Goal: Task Accomplishment & Management: Use online tool/utility

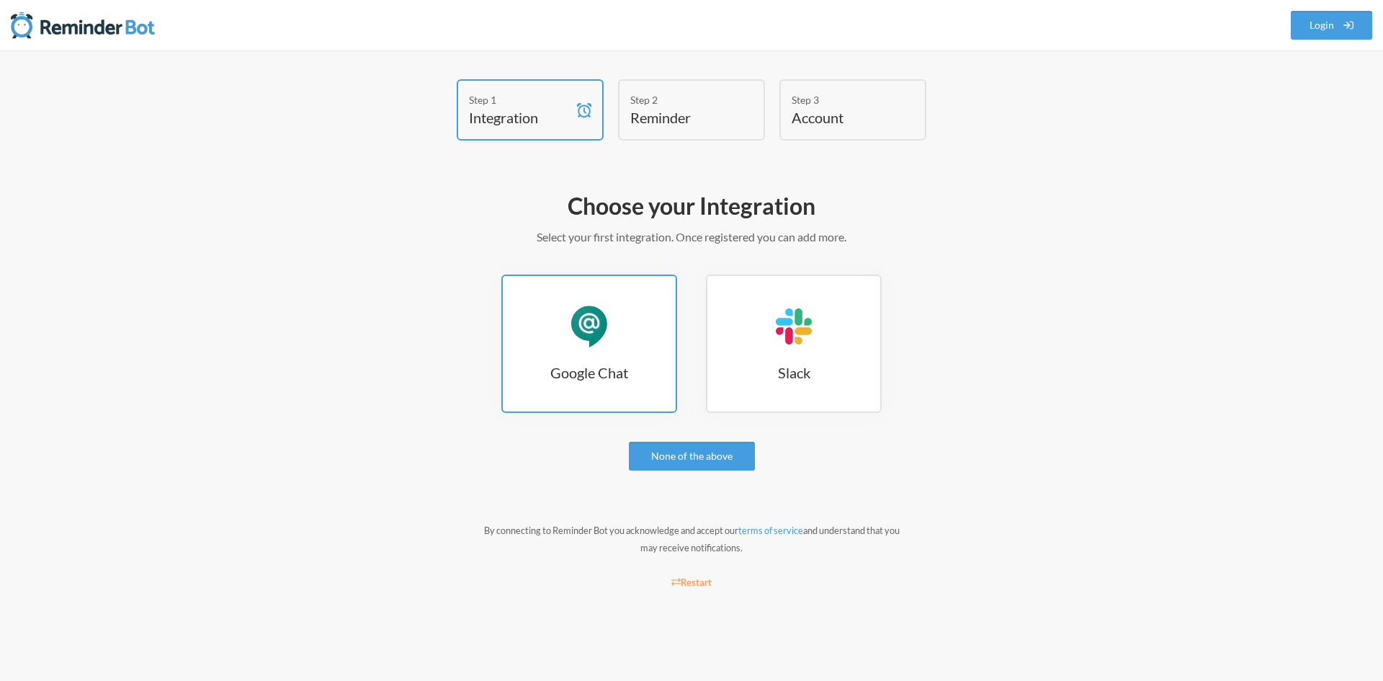
click at [581, 322] on div "Google Chat" at bounding box center [589, 326] width 43 height 43
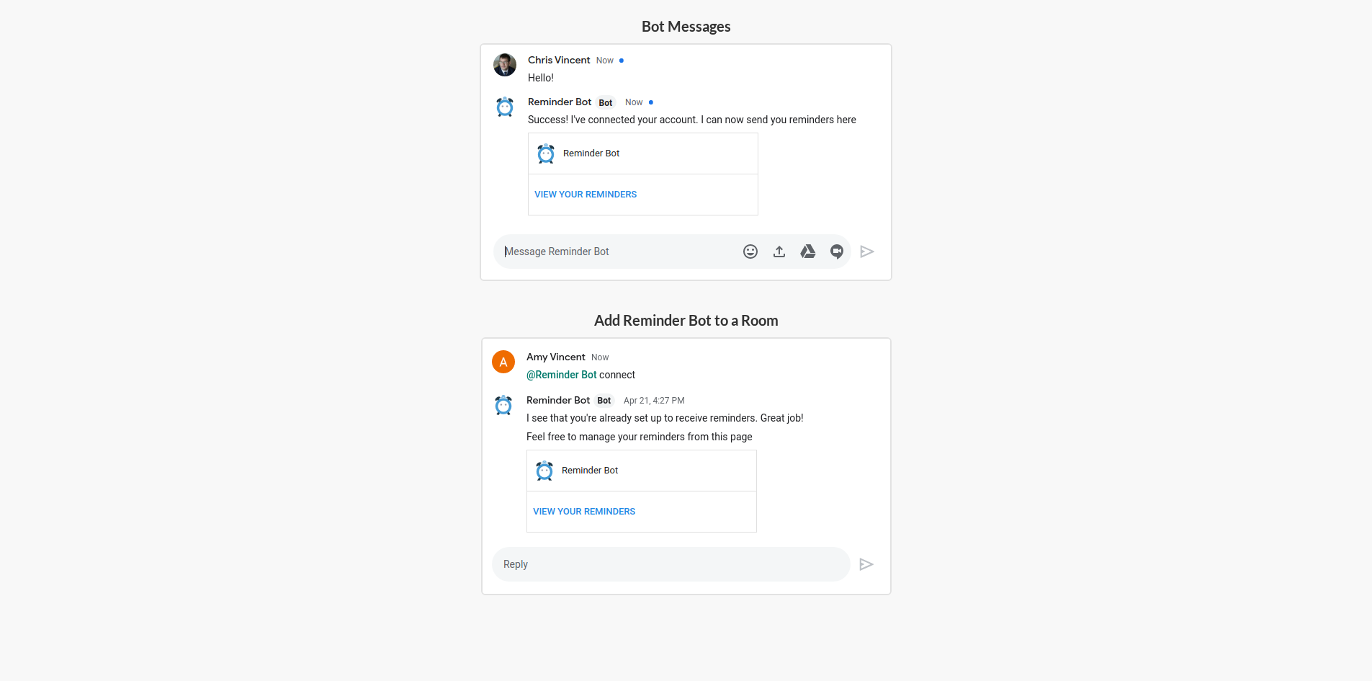
scroll to position [339, 0]
click at [676, 379] on img at bounding box center [686, 465] width 411 height 258
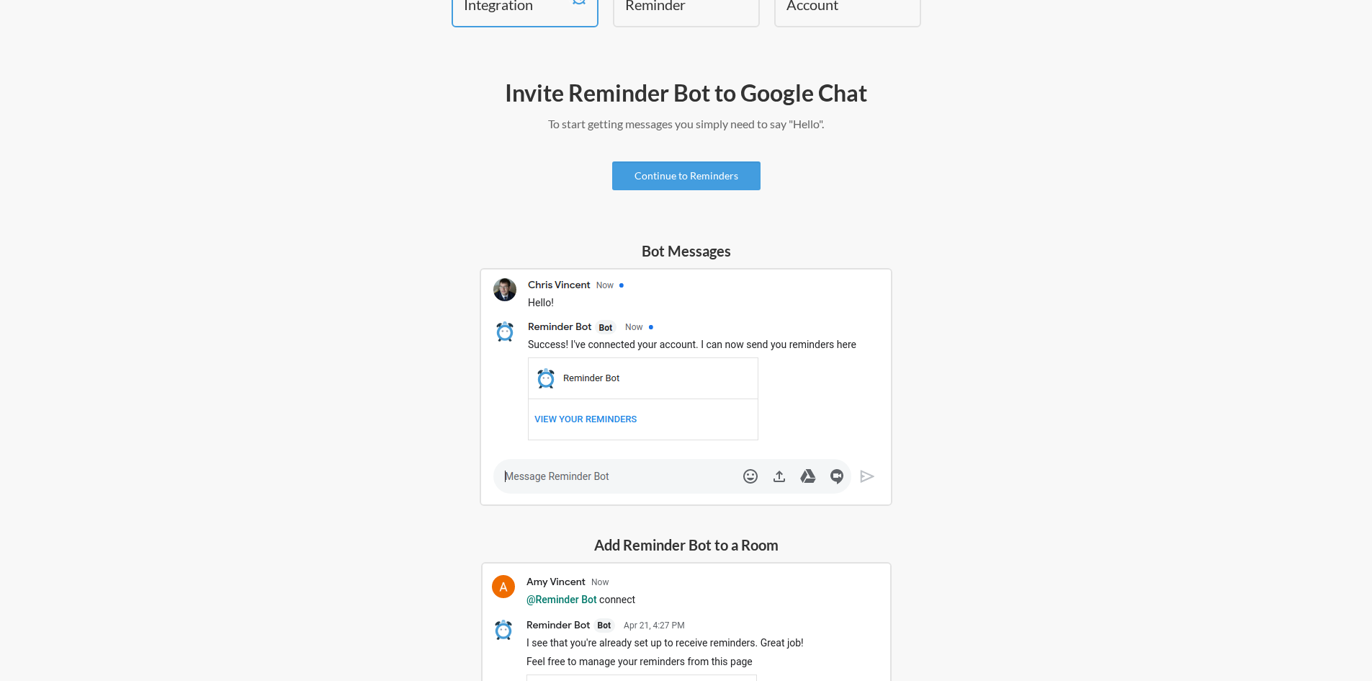
scroll to position [0, 0]
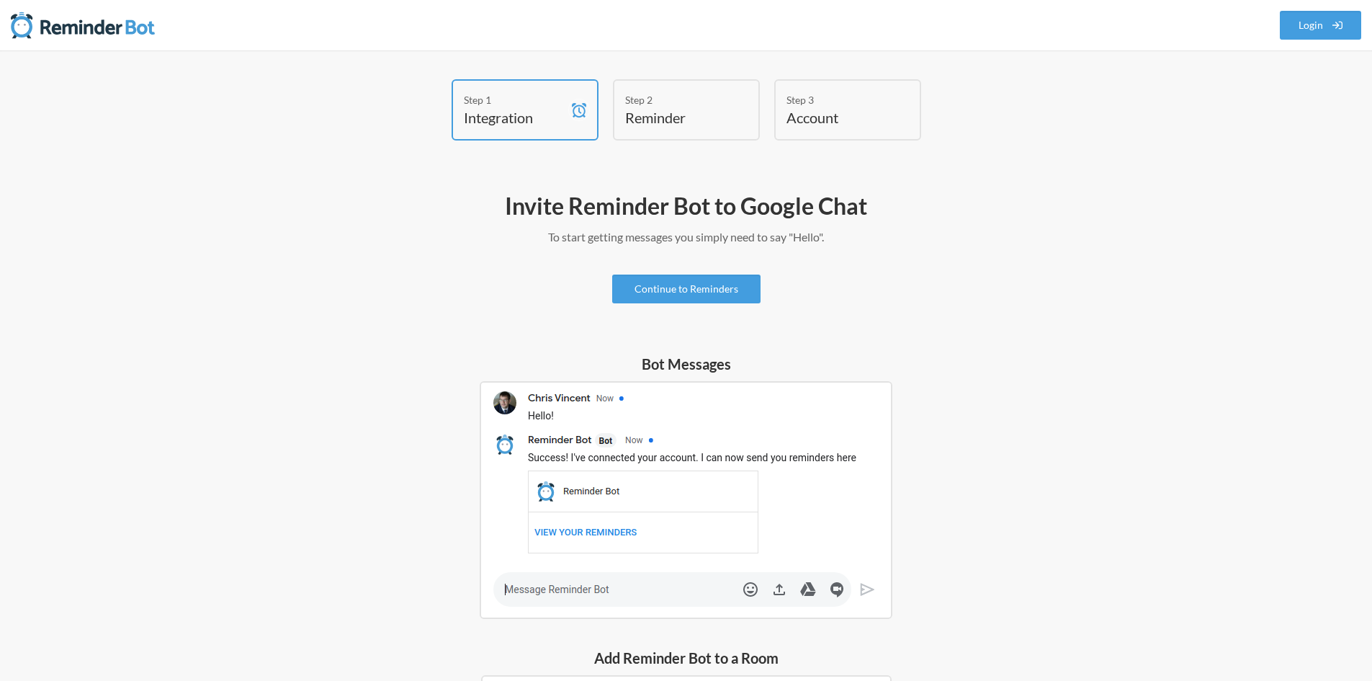
click at [704, 269] on div "Invite Reminder Bot to Google Chat To start getting messages you simply need to…" at bounding box center [687, 587] width 836 height 807
click at [687, 301] on link "Continue to Reminders" at bounding box center [686, 288] width 148 height 29
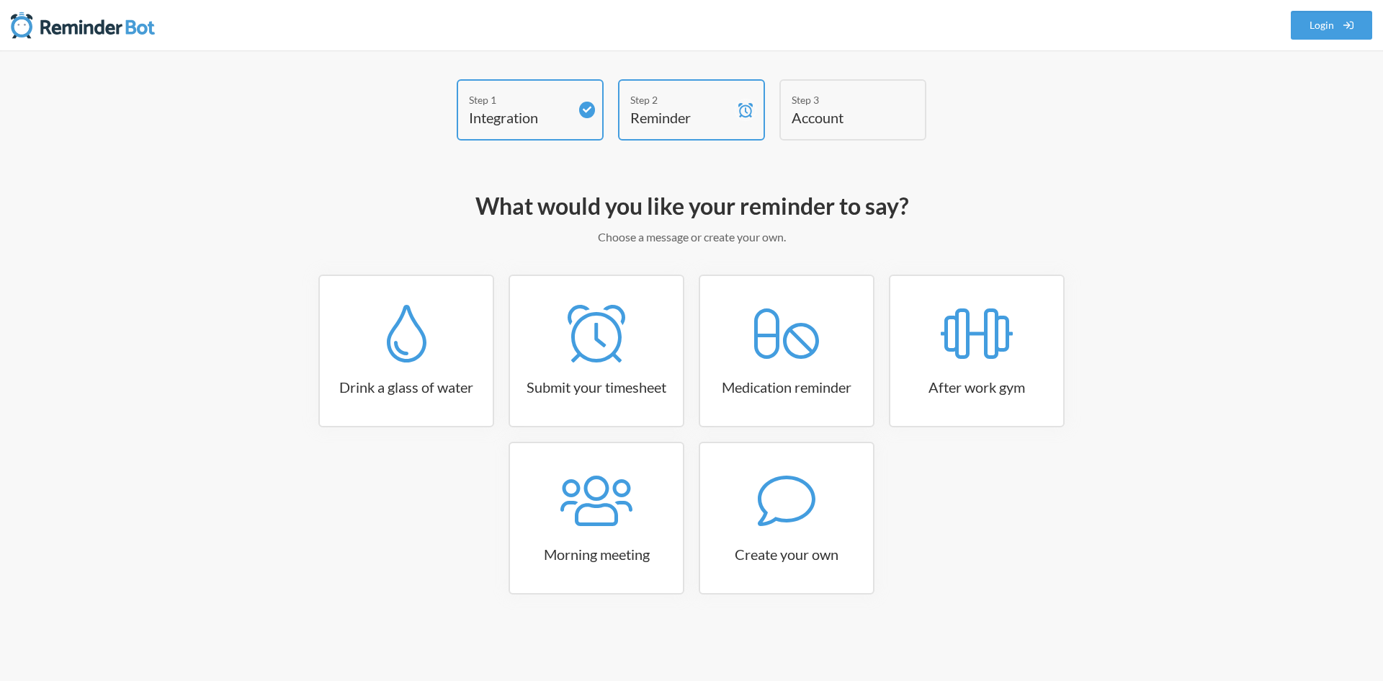
click at [416, 210] on h2 "What would you like your reminder to say?" at bounding box center [692, 206] width 836 height 30
click at [758, 497] on icon at bounding box center [787, 501] width 58 height 58
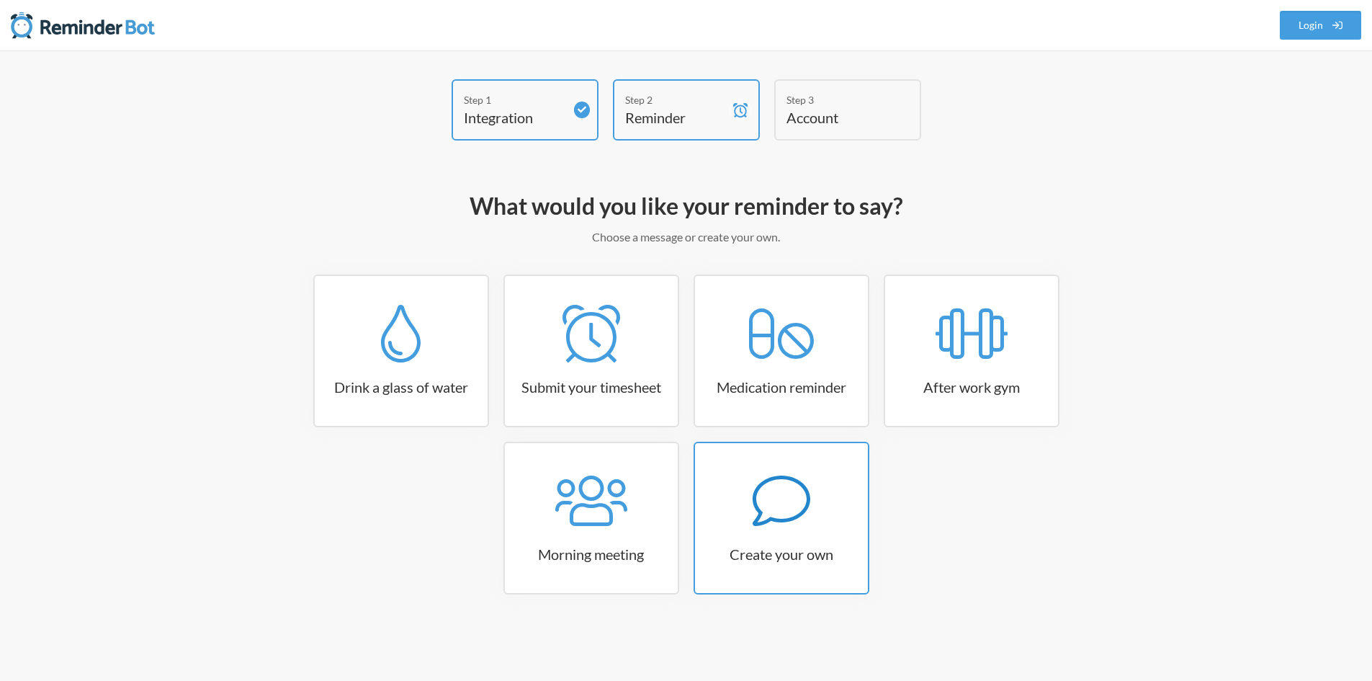
select select "09:30:00"
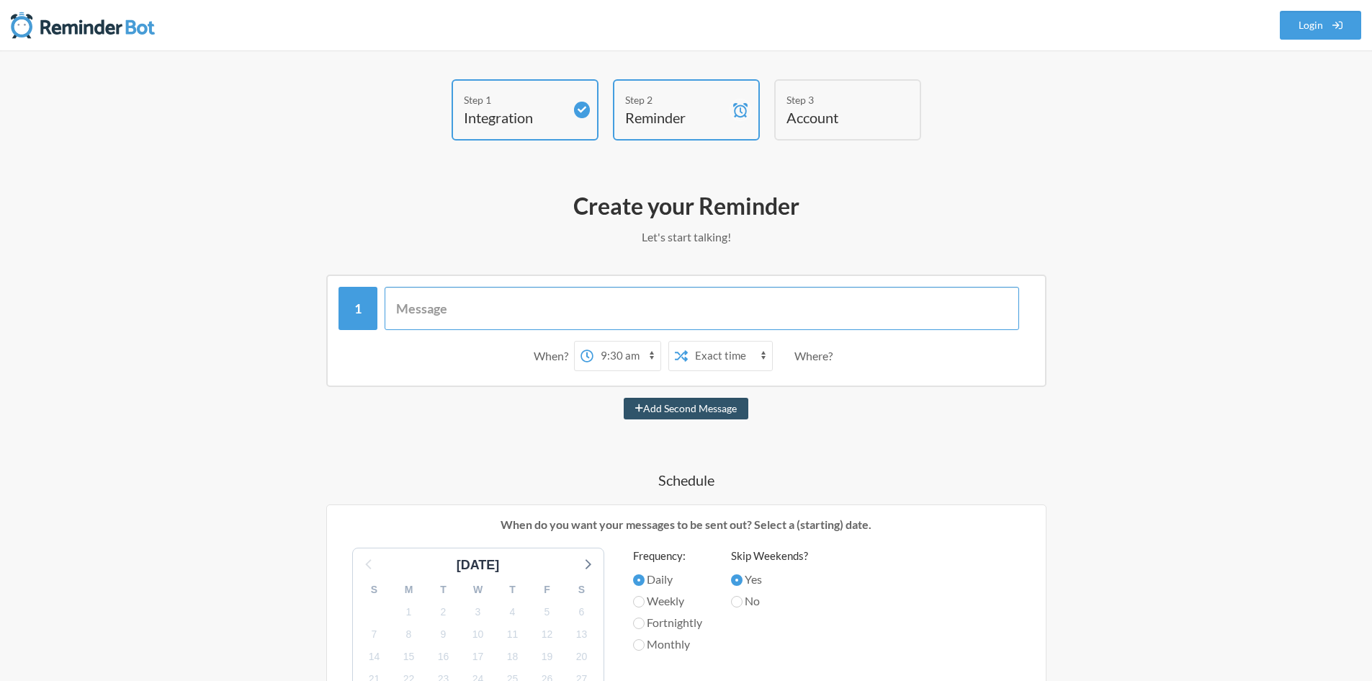
click at [452, 302] on input "text" at bounding box center [702, 308] width 635 height 43
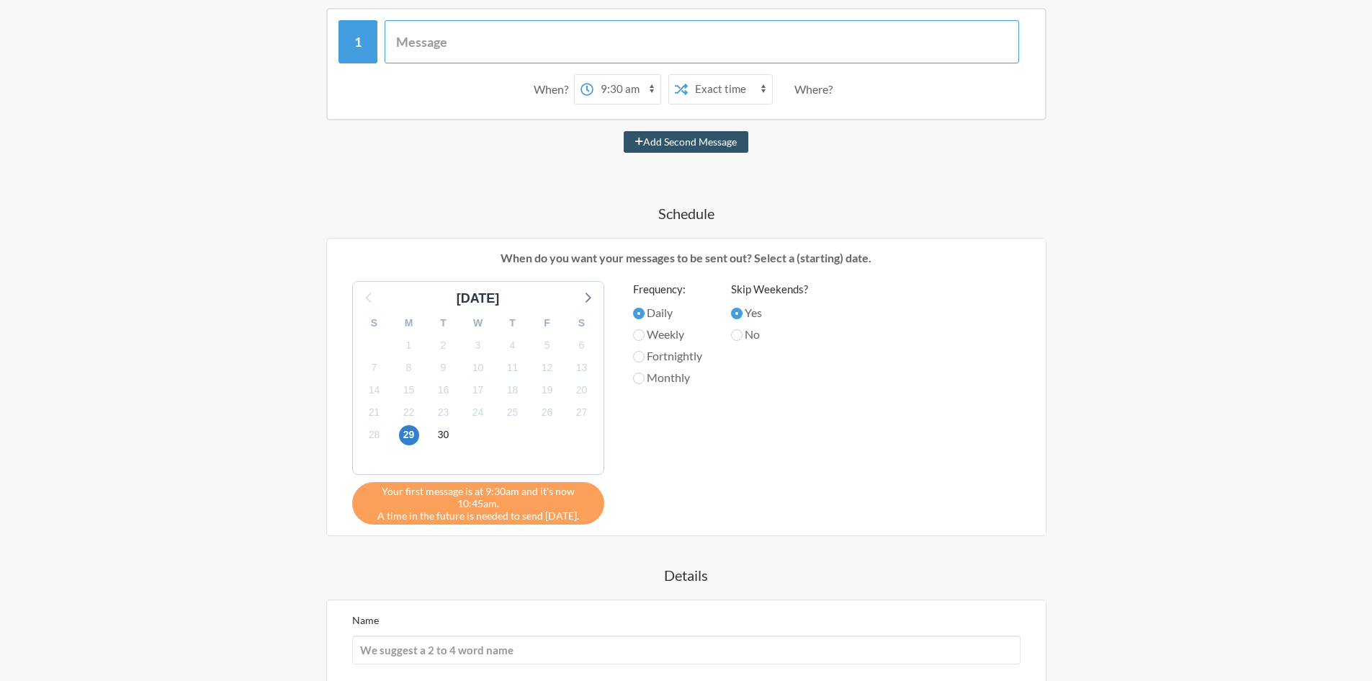
scroll to position [288, 0]
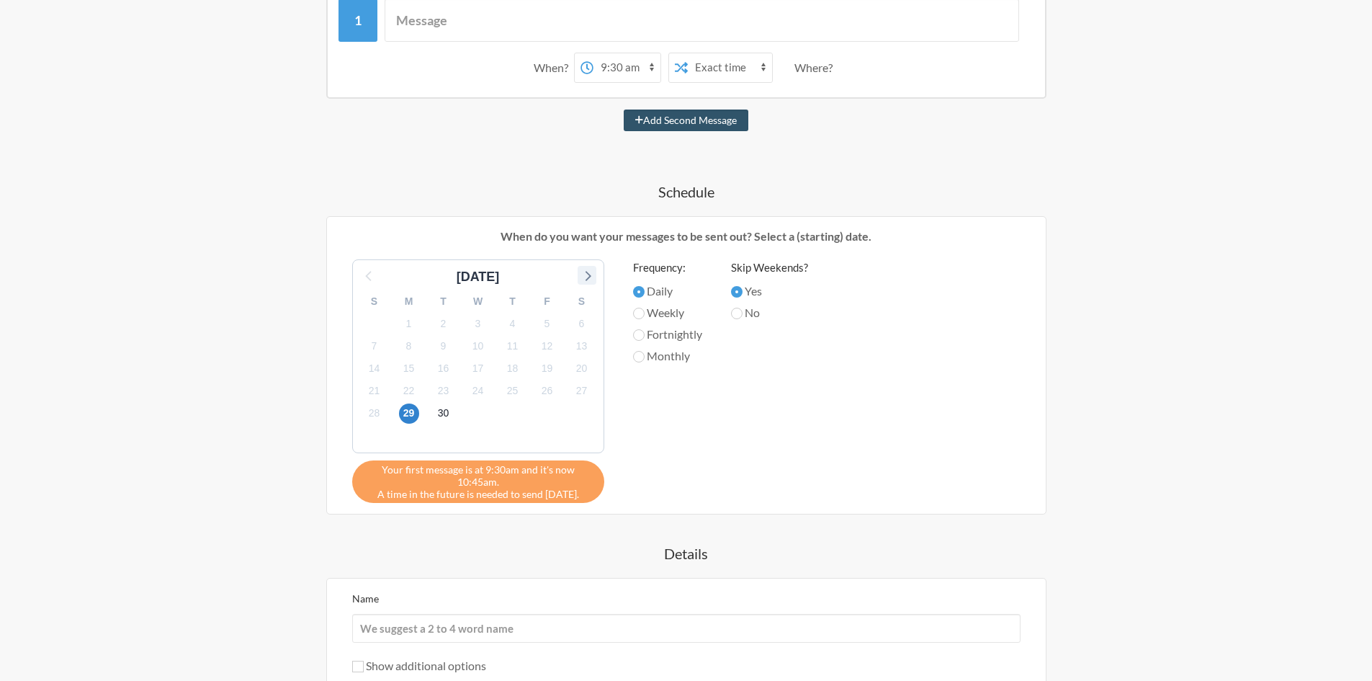
click at [588, 280] on icon at bounding box center [587, 275] width 19 height 19
click at [414, 350] on span "6" at bounding box center [409, 346] width 20 height 20
click at [741, 310] on input "No" at bounding box center [737, 314] width 12 height 12
radio input "true"
click at [741, 285] on label "Yes" at bounding box center [769, 290] width 77 height 17
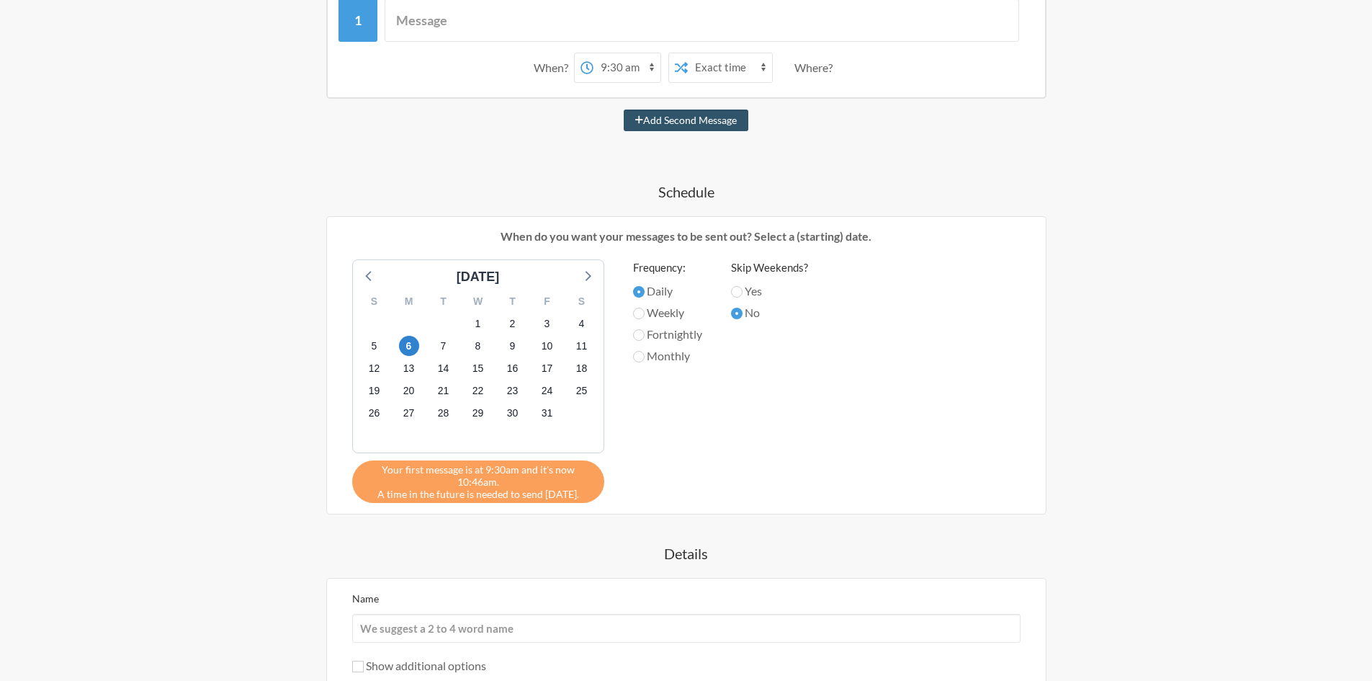
click at [741, 286] on input "Yes" at bounding box center [737, 292] width 12 height 12
radio input "true"
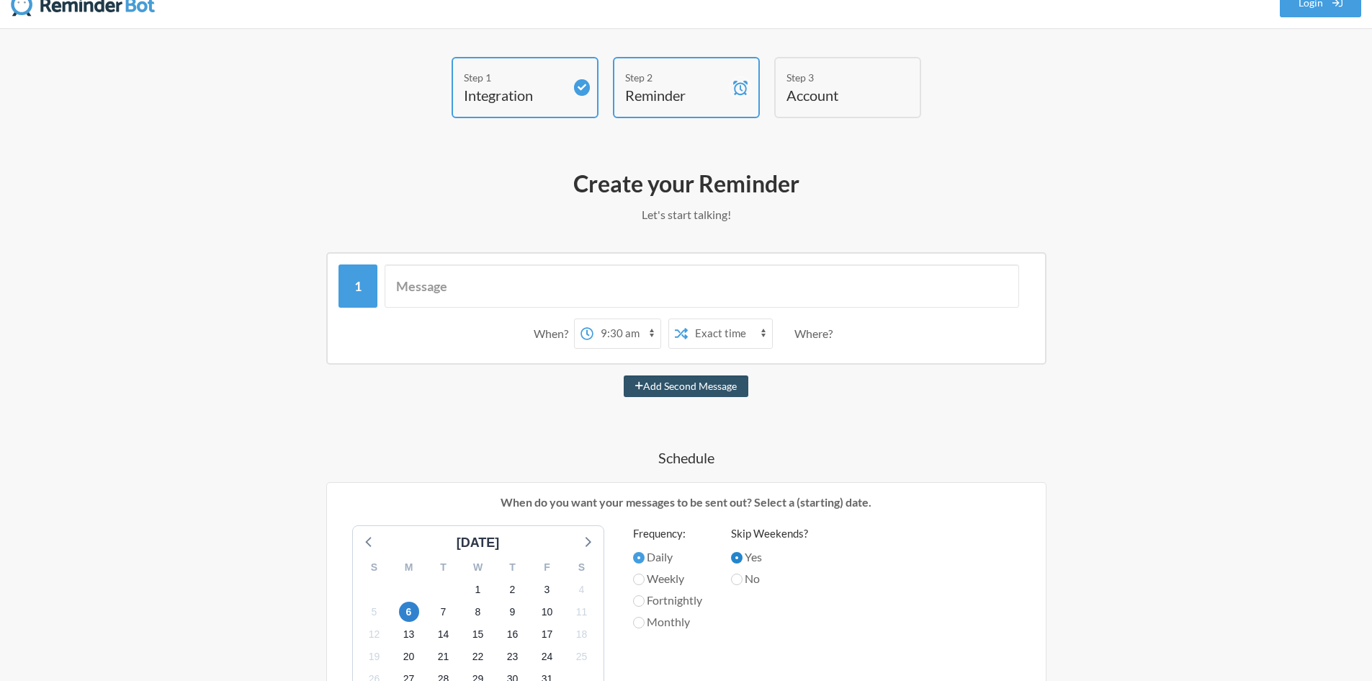
scroll to position [0, 0]
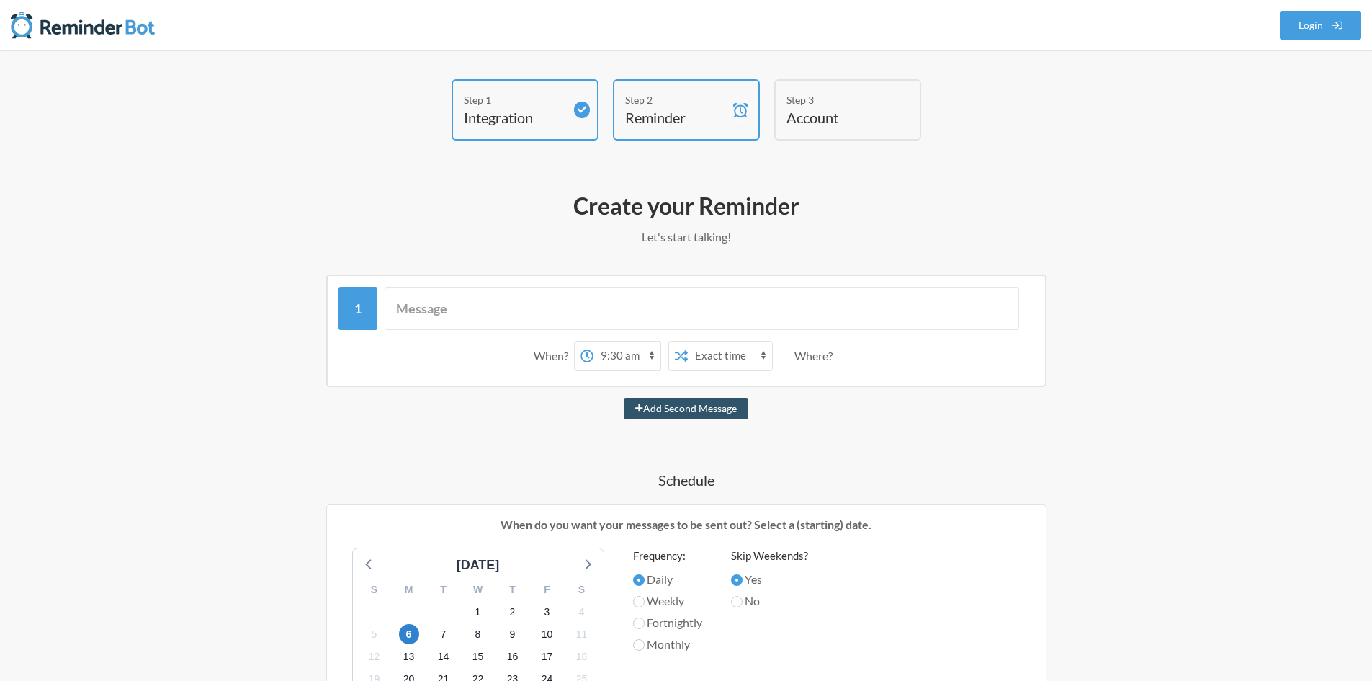
click at [624, 354] on select "12:00 am 12:15 am 12:30 am 12:45 am 1:00 am 1:15 am 1:30 am 1:45 am 2:00 am 2:1…" at bounding box center [627, 355] width 67 height 29
select select "12:00:00"
click at [594, 341] on select "12:00 am 12:15 am 12:30 am 12:45 am 1:00 am 1:15 am 1:30 am 1:45 am 2:00 am 2:1…" at bounding box center [627, 355] width 67 height 29
click at [718, 353] on select "Exact time Random time" at bounding box center [730, 355] width 84 height 29
click at [688, 341] on select "Exact time Random time" at bounding box center [730, 355] width 84 height 29
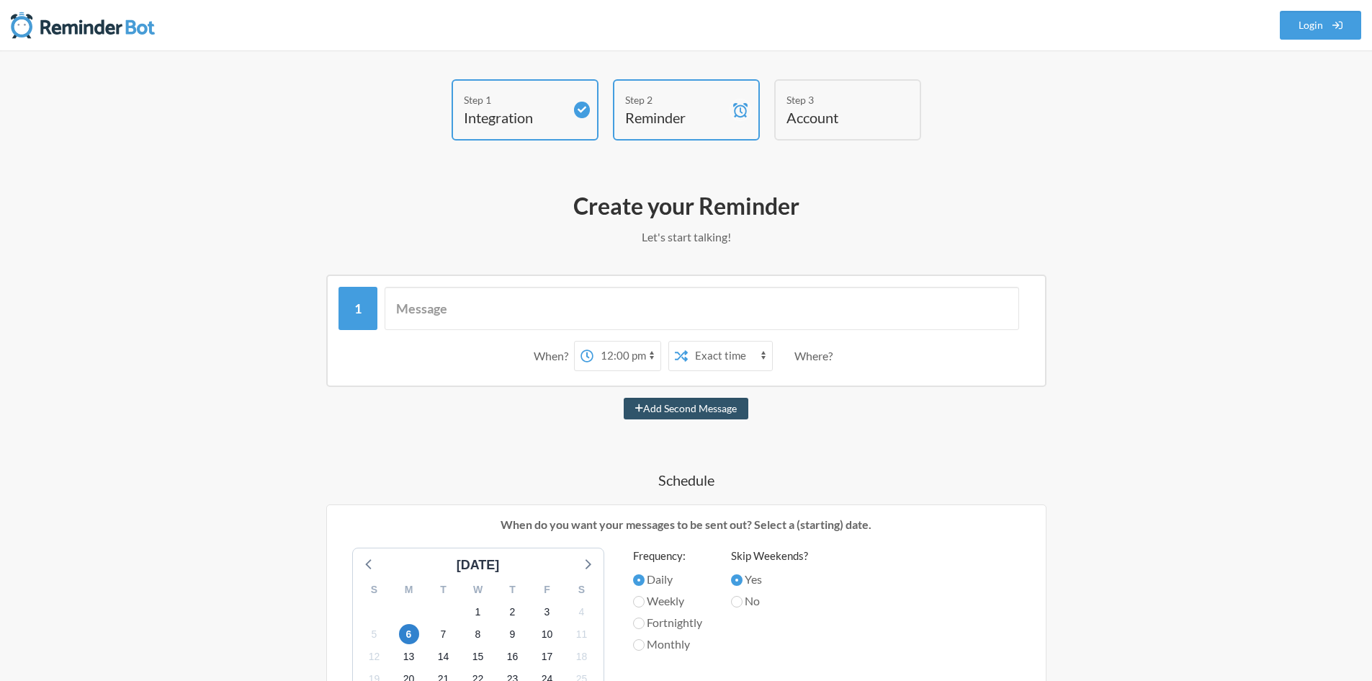
click at [807, 355] on div "Where?" at bounding box center [817, 356] width 44 height 30
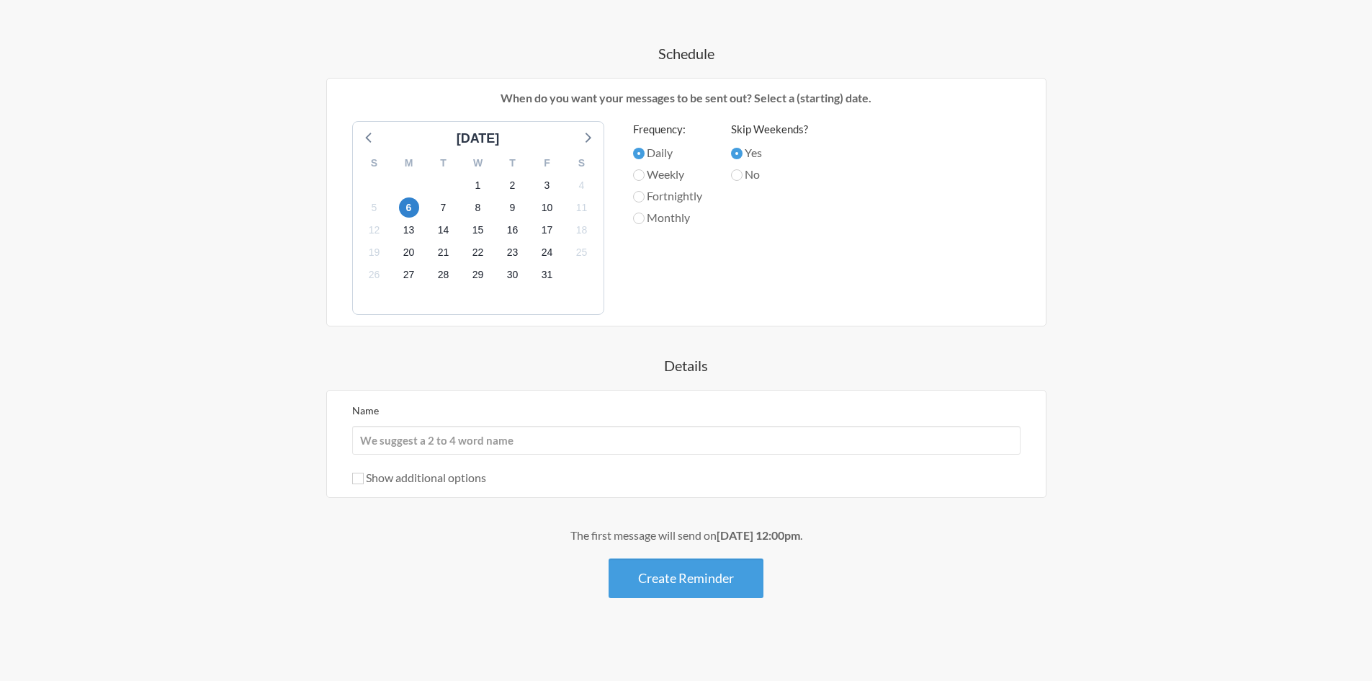
scroll to position [430, 0]
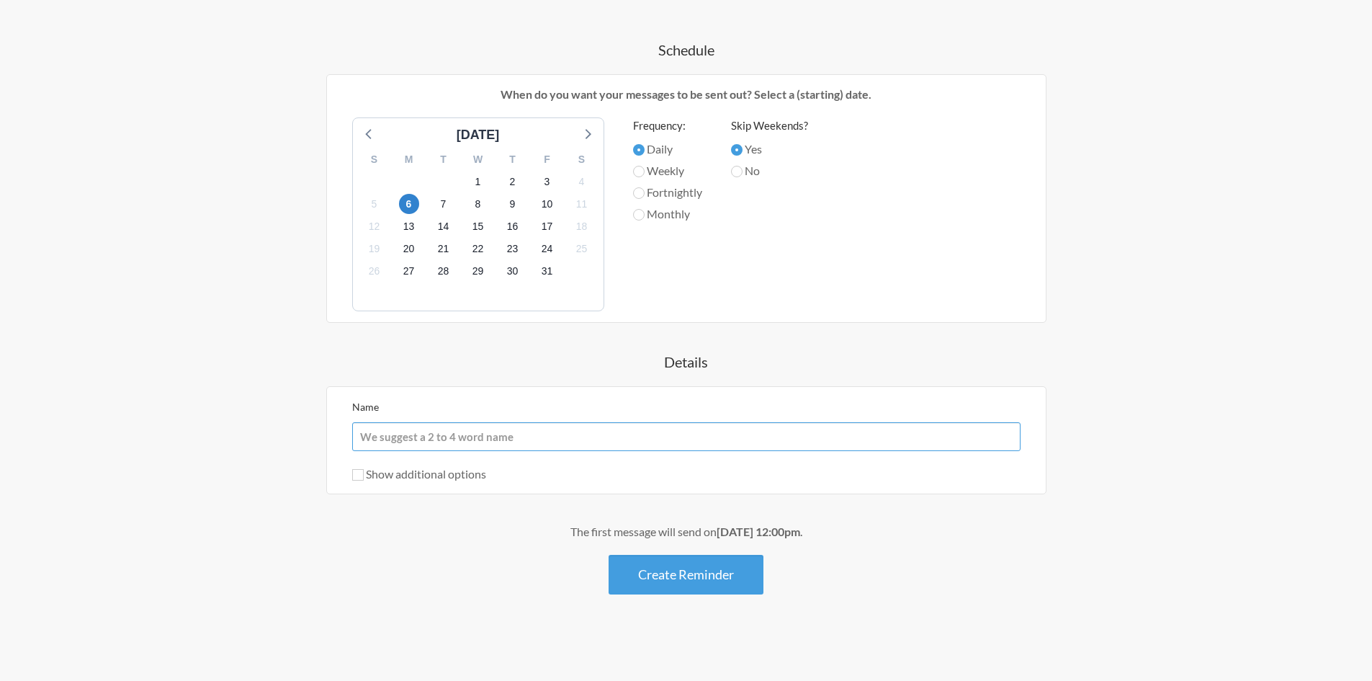
click at [520, 436] on input "Name" at bounding box center [686, 436] width 668 height 29
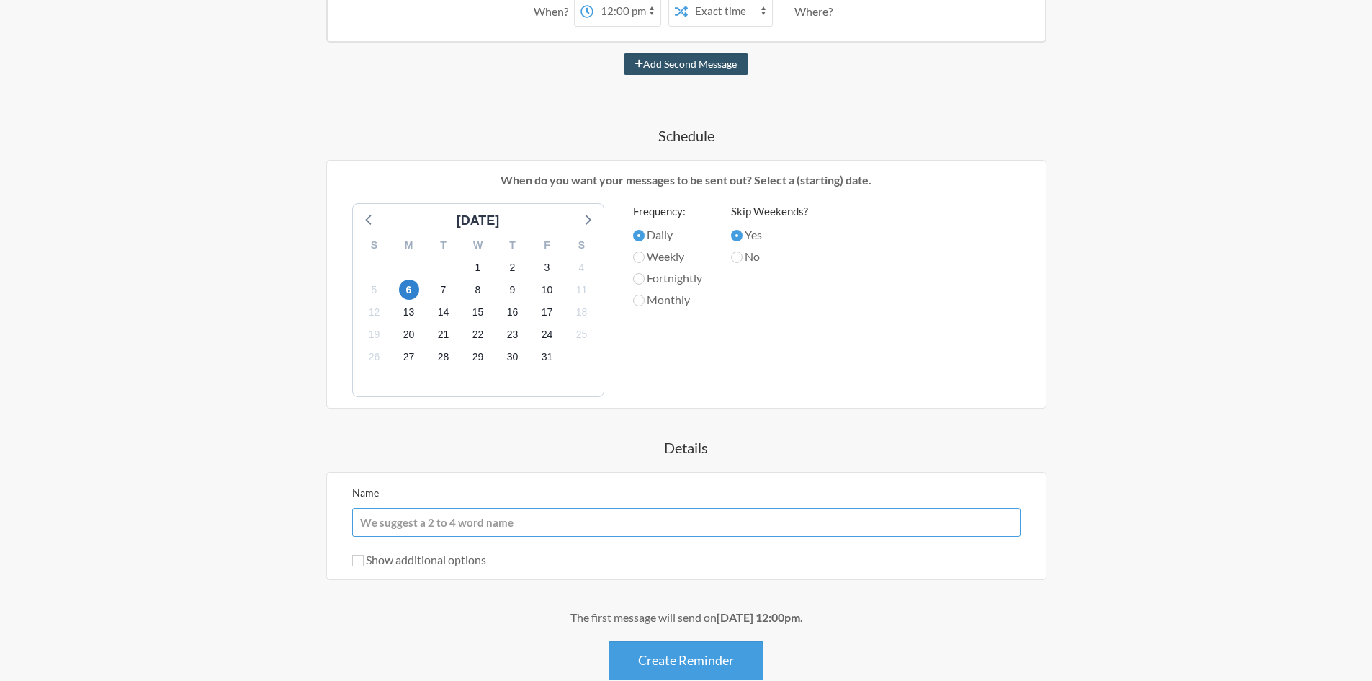
scroll to position [0, 0]
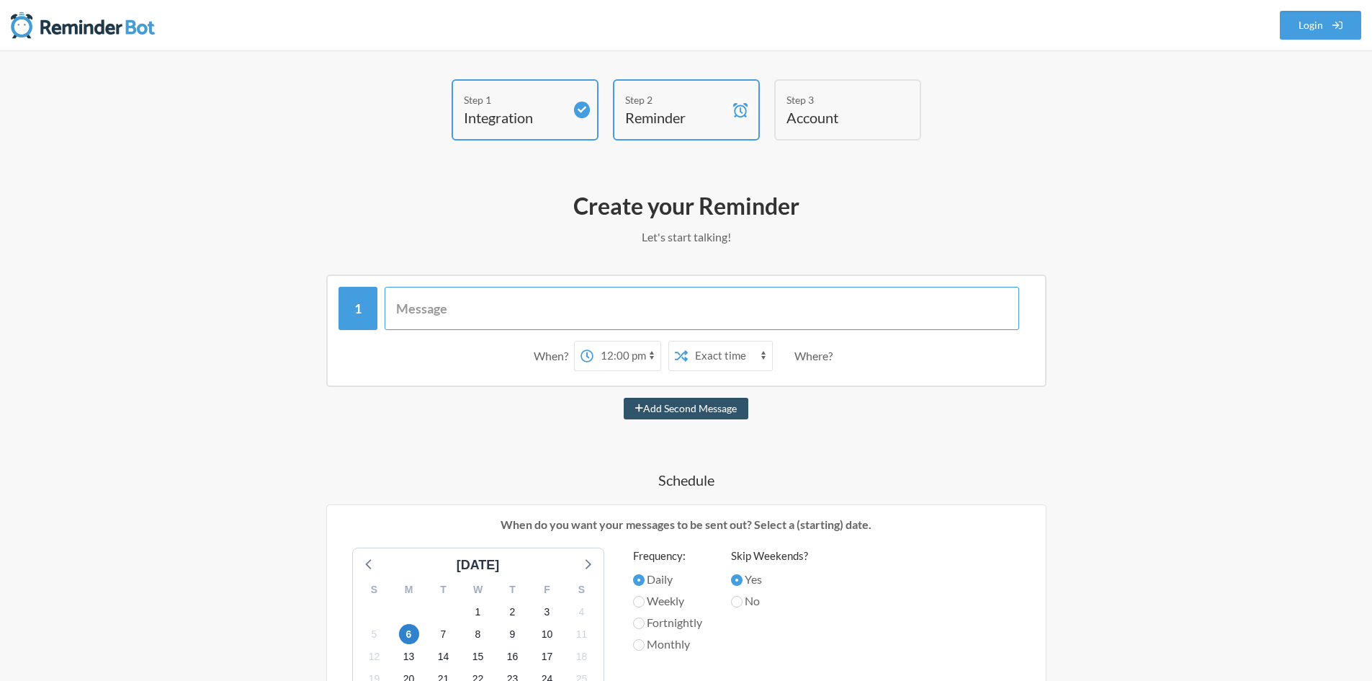
click at [498, 310] on input "text" at bounding box center [702, 308] width 635 height 43
click at [460, 311] on input "text" at bounding box center [702, 308] width 635 height 43
paste input "Game: Trivia – General Knowledge Participants: DAT & REST Teams Time: 12:00 AM …"
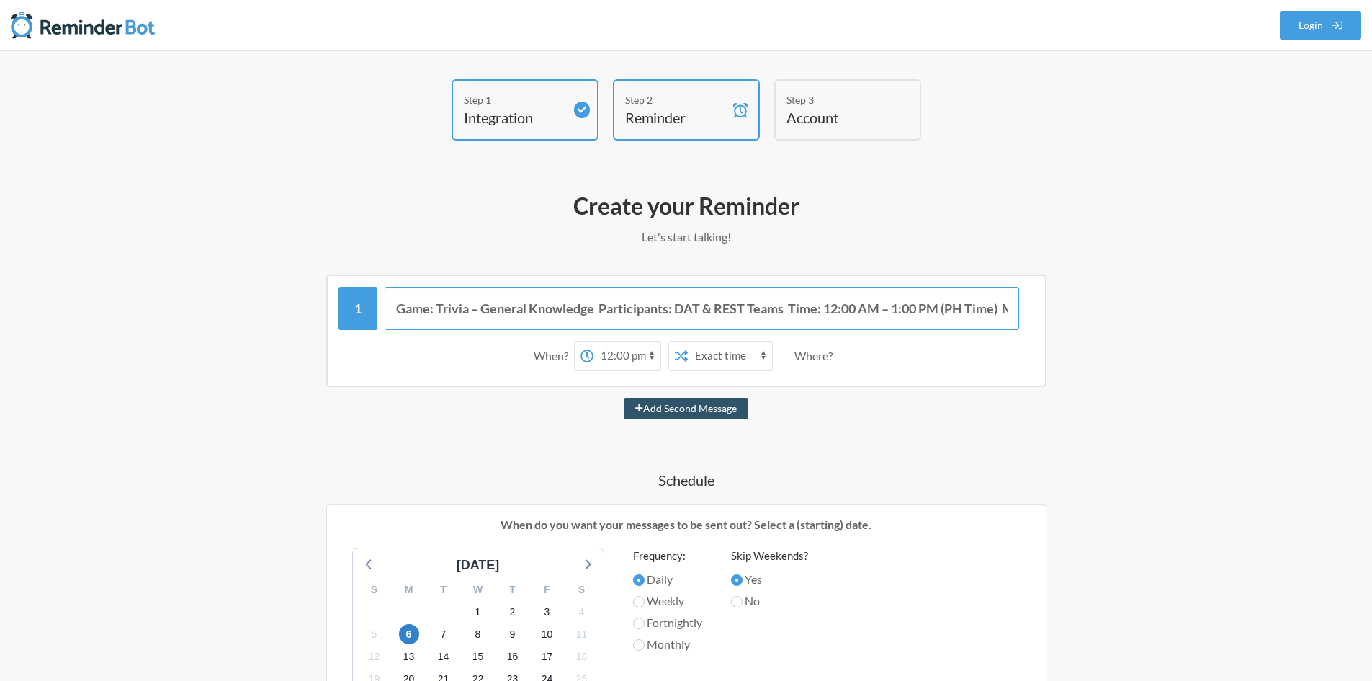
scroll to position [0, 398]
type input "Game: Trivia – General Knowledge Participants: DAT & REST Teams Time: 12:00 AM …"
click at [164, 277] on div "Step 1 Integration Step 2 Reminder Step 3 Account What would you like your remi…" at bounding box center [686, 580] width 1372 height 1060
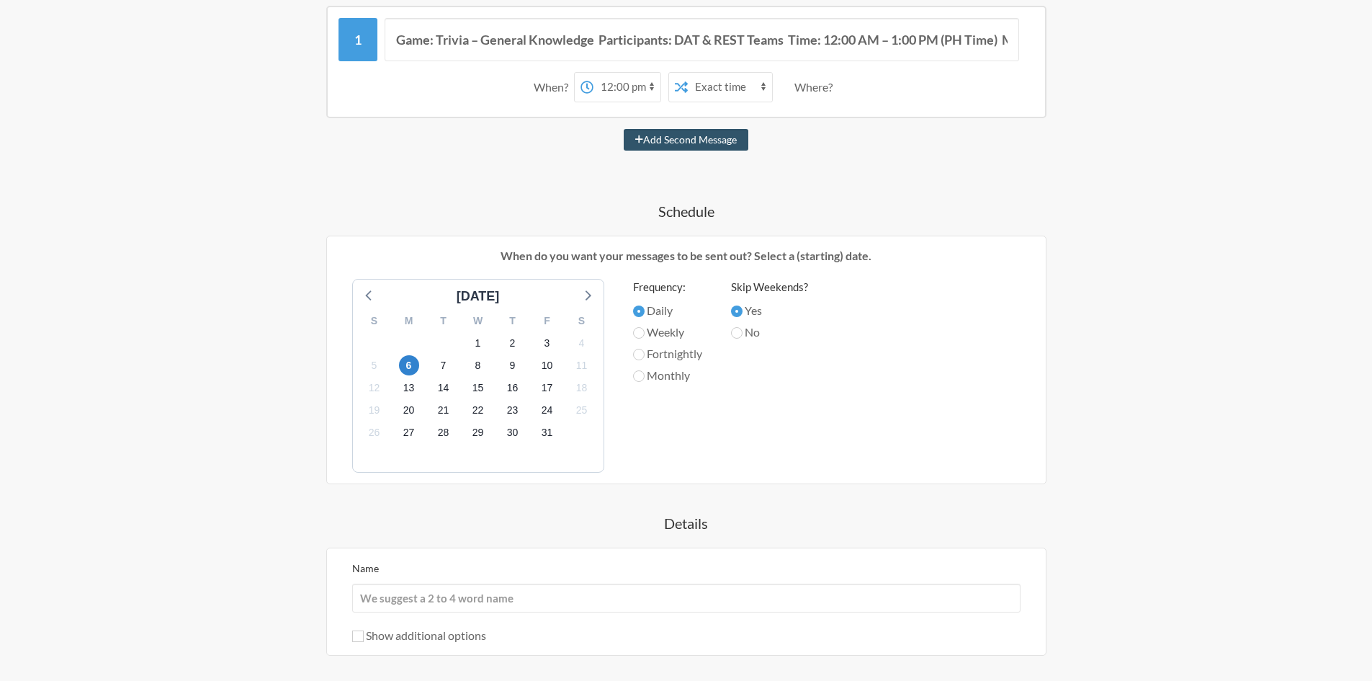
scroll to position [430, 0]
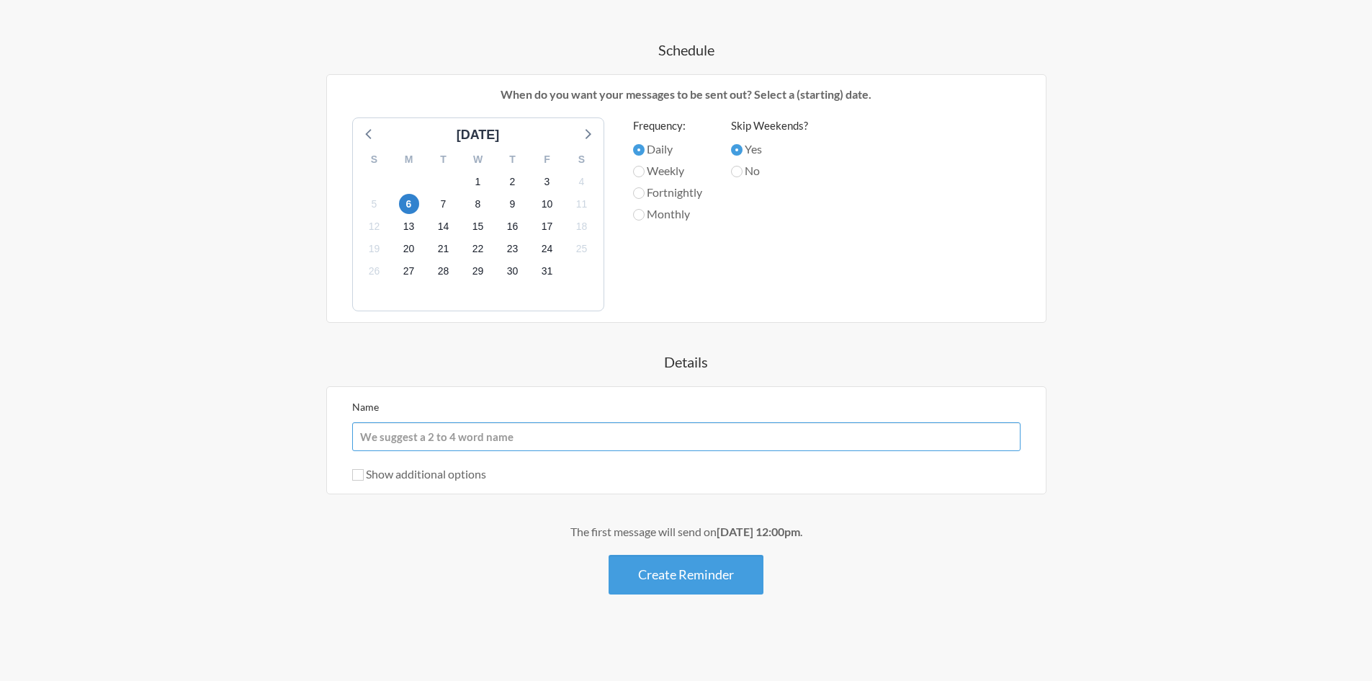
click at [428, 439] on input "Name" at bounding box center [686, 436] width 668 height 29
paste input "Trivia – General Knowledge"
type input "Trivia – General Knowledge"
click at [208, 345] on div "Step 1 Integration Step 2 Reminder Step 3 Account What would you like your remi…" at bounding box center [686, 150] width 1372 height 1060
click at [690, 574] on button "Create Reminder" at bounding box center [686, 575] width 155 height 40
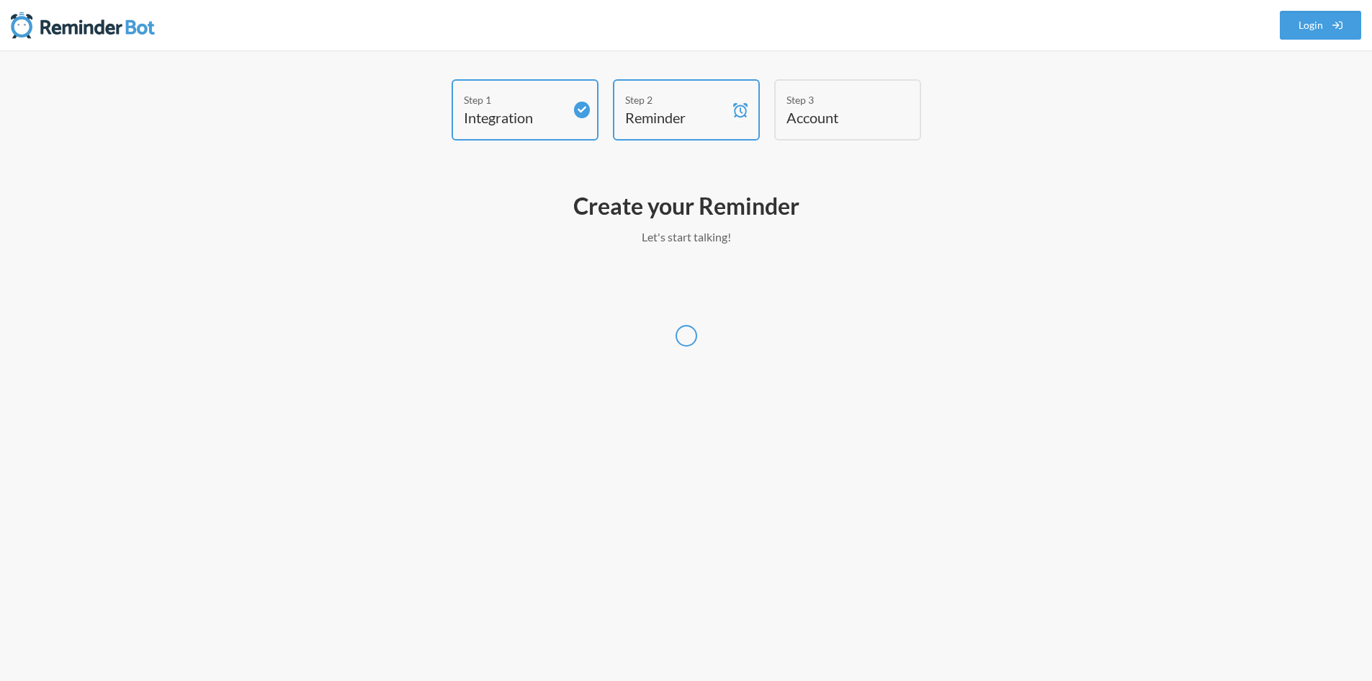
scroll to position [0, 0]
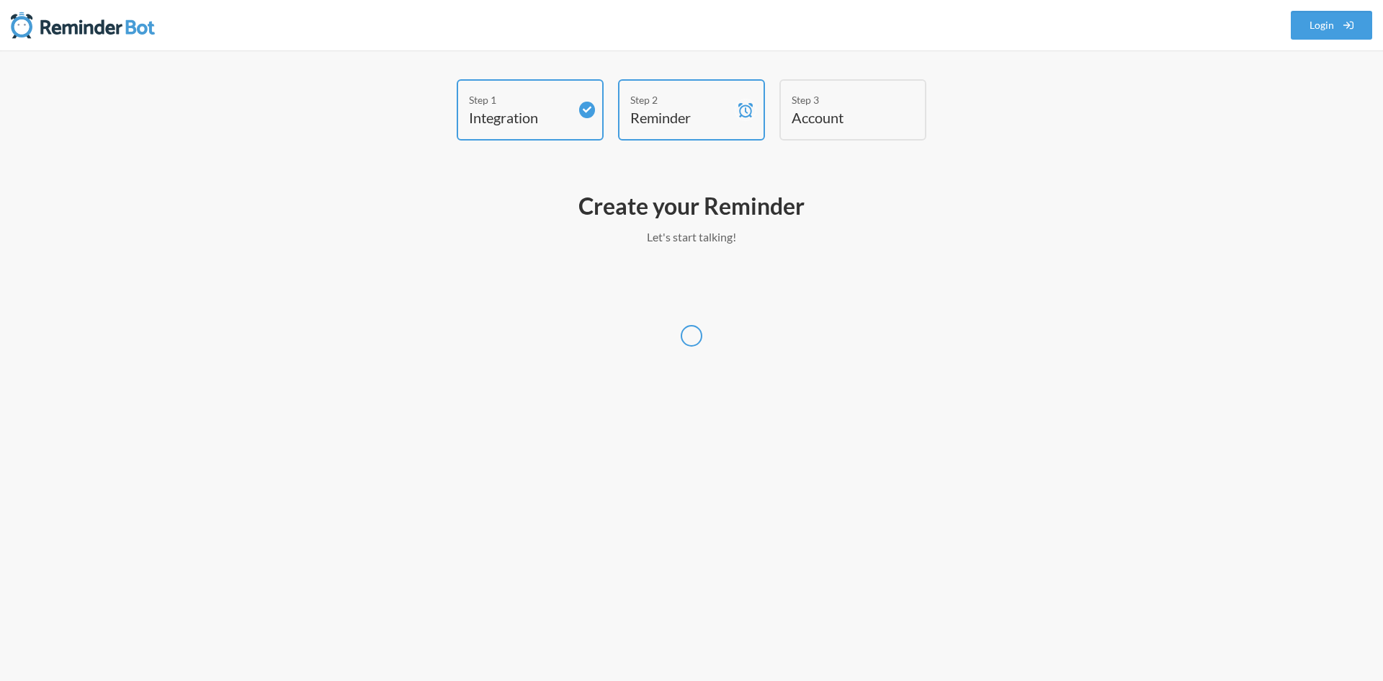
select select "America/New_York"
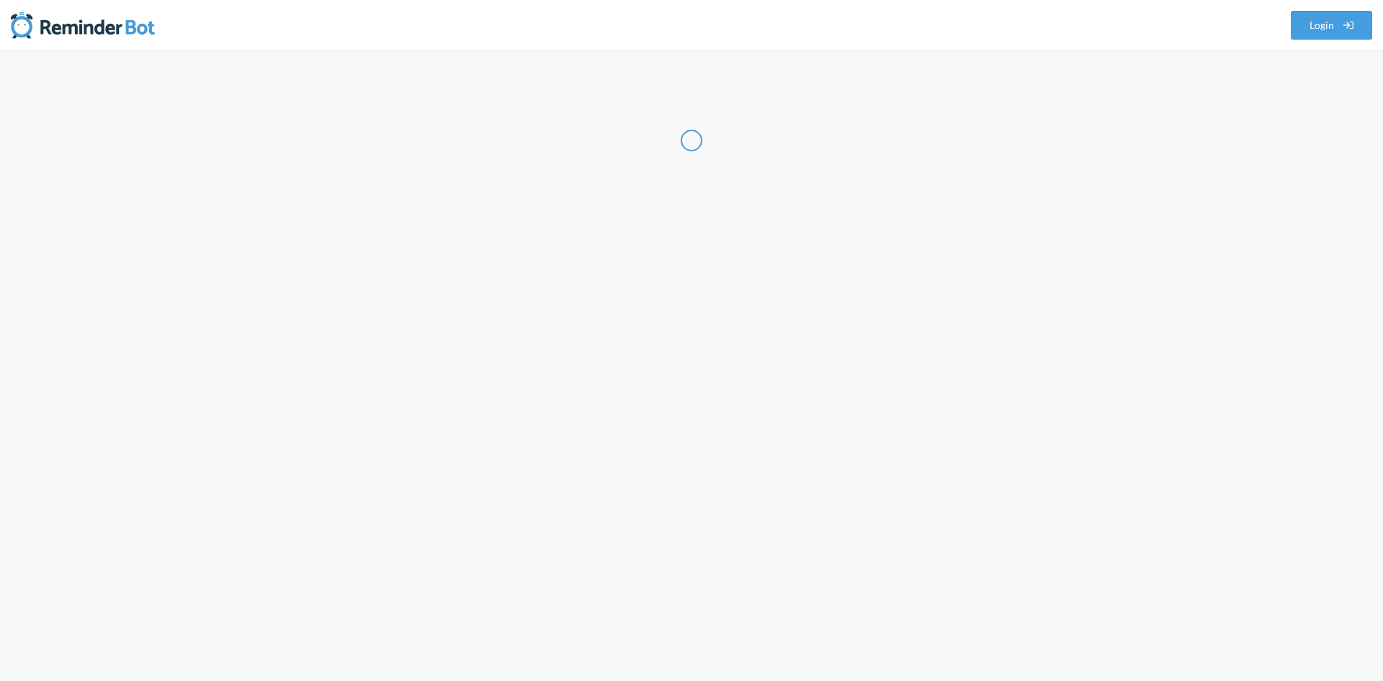
select select "US"
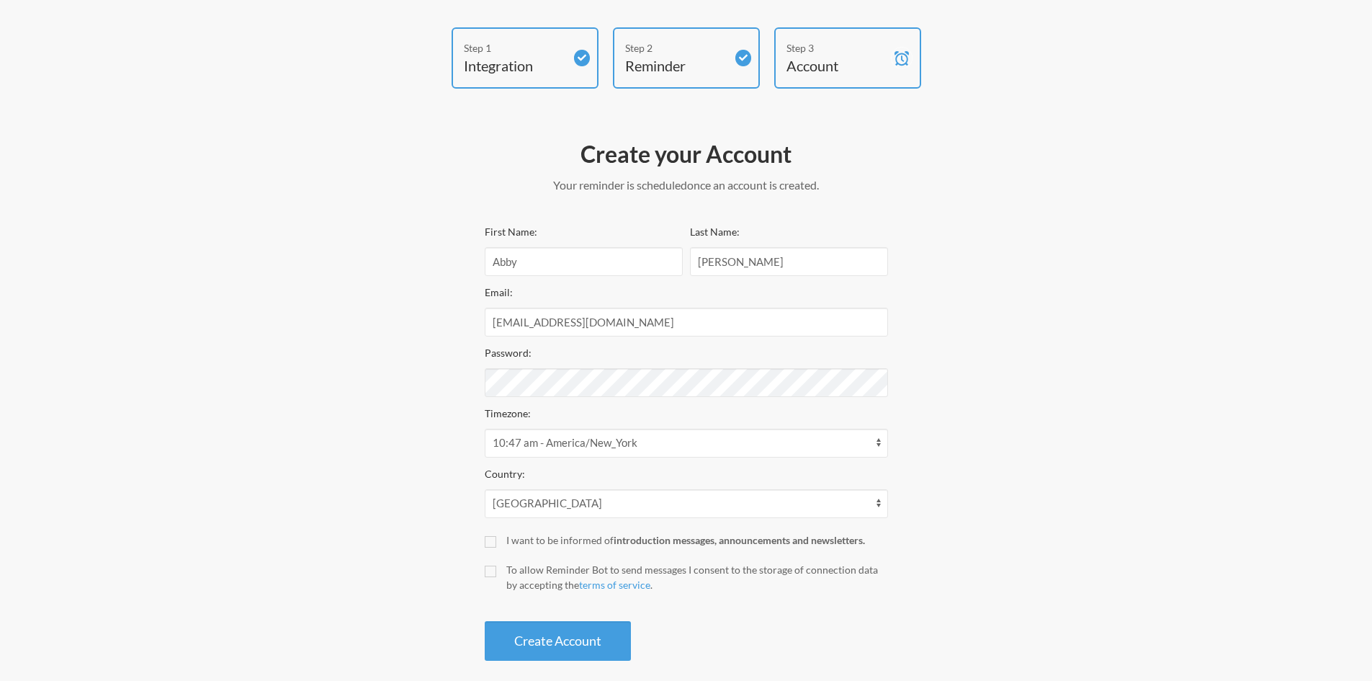
scroll to position [68, 0]
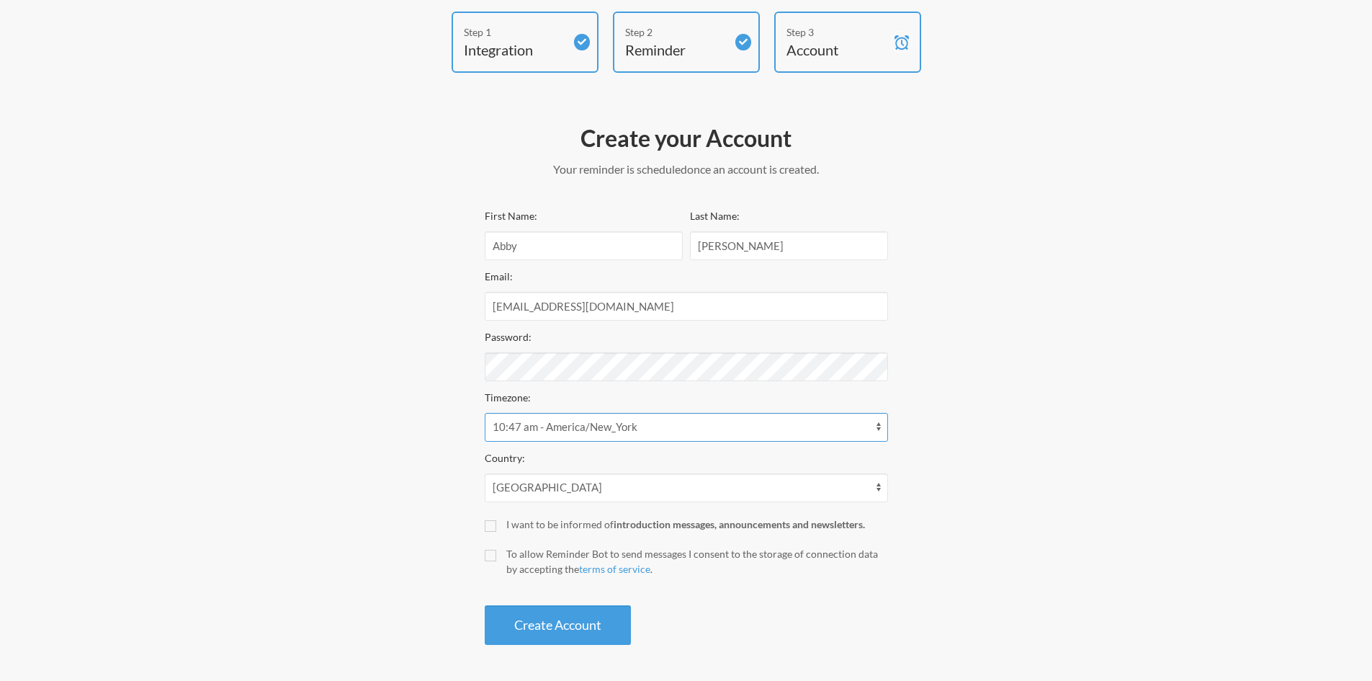
click at [663, 429] on select "12:17 am - [GEOGRAPHIC_DATA]/[GEOGRAPHIC_DATA] 12:17 am - [GEOGRAPHIC_DATA]/Bro…" at bounding box center [686, 427] width 403 height 29
click at [360, 395] on div "Step 1 Integration Step 2 Reminder Step 3 Account Create your Account Your remi…" at bounding box center [686, 332] width 864 height 640
click at [485, 527] on input "I want to be informed of introduction messages, announcements and newsletters." at bounding box center [491, 526] width 12 height 12
checkbox input "true"
click at [486, 555] on input "To allow Reminder Bot to send messages I consent to the storage of connection d…" at bounding box center [491, 556] width 12 height 12
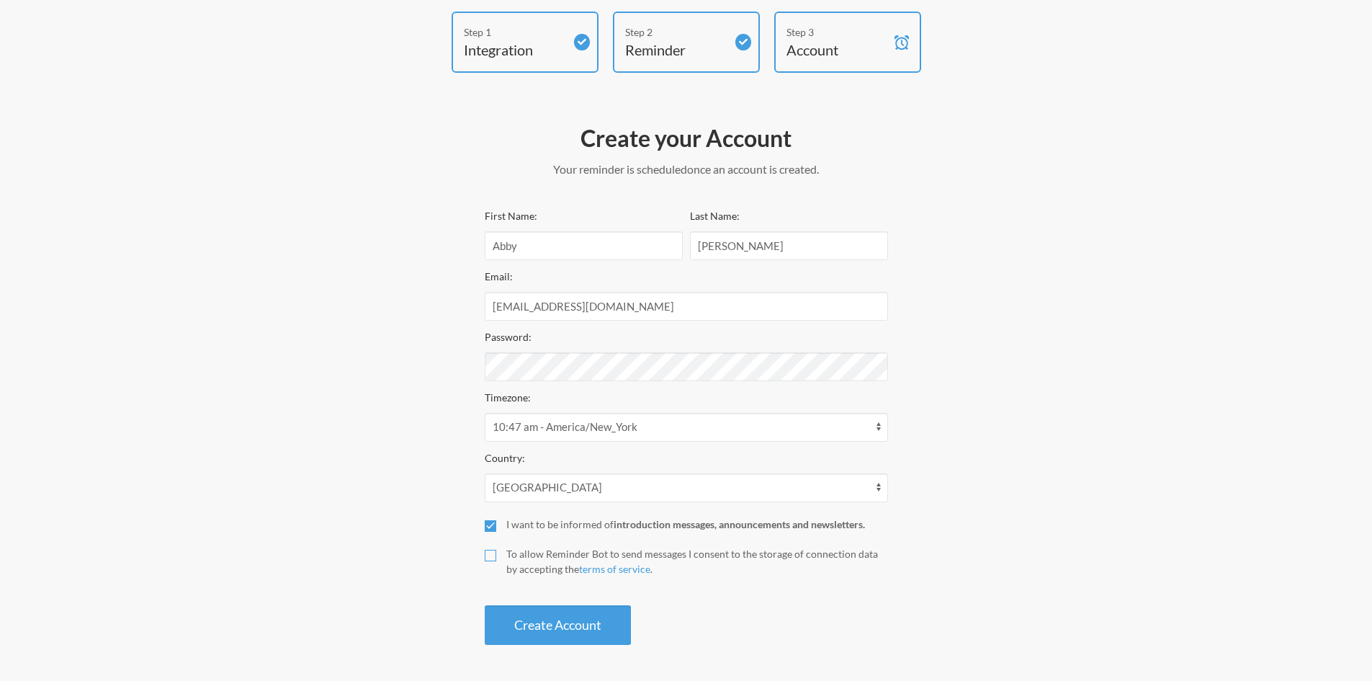
checkbox input "true"
click at [550, 630] on button "Create Account" at bounding box center [558, 625] width 146 height 40
click at [485, 605] on button "Create Account" at bounding box center [558, 625] width 146 height 40
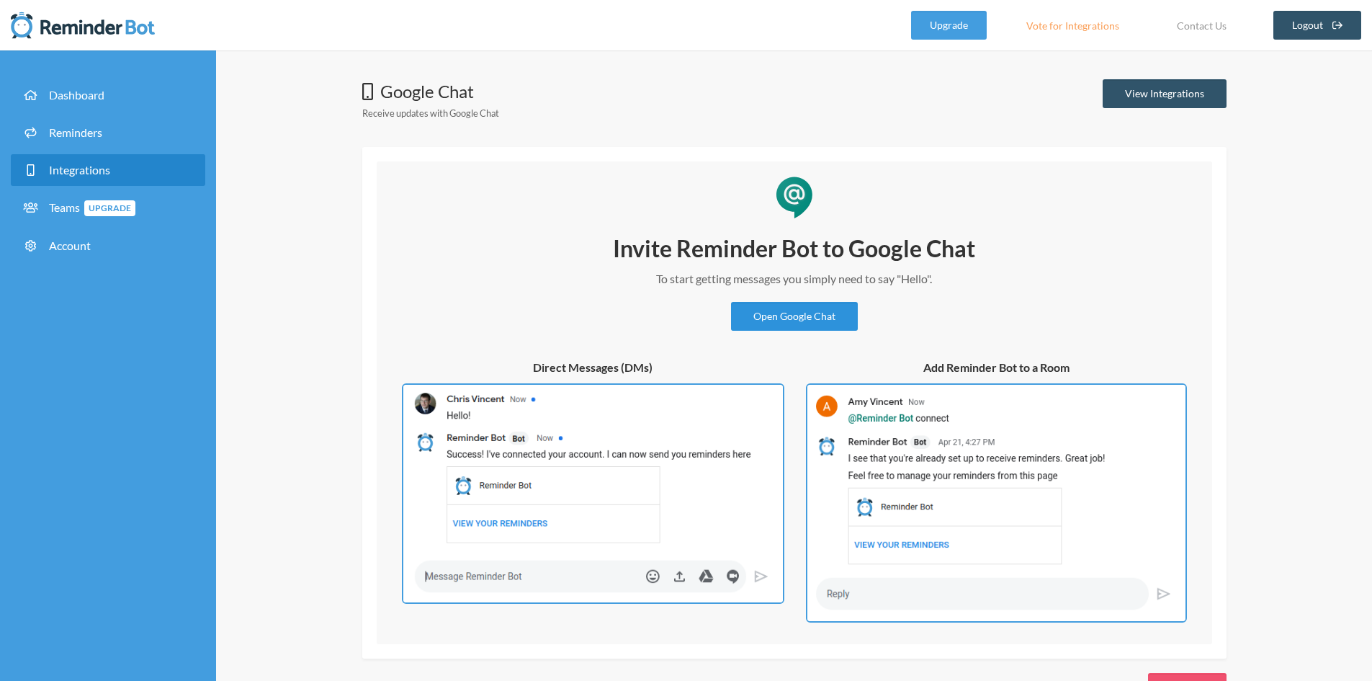
click at [786, 312] on link "Open Google Chat" at bounding box center [794, 316] width 127 height 29
click at [545, 574] on img at bounding box center [593, 493] width 383 height 220
click at [808, 316] on link "Open Google Chat" at bounding box center [794, 316] width 127 height 29
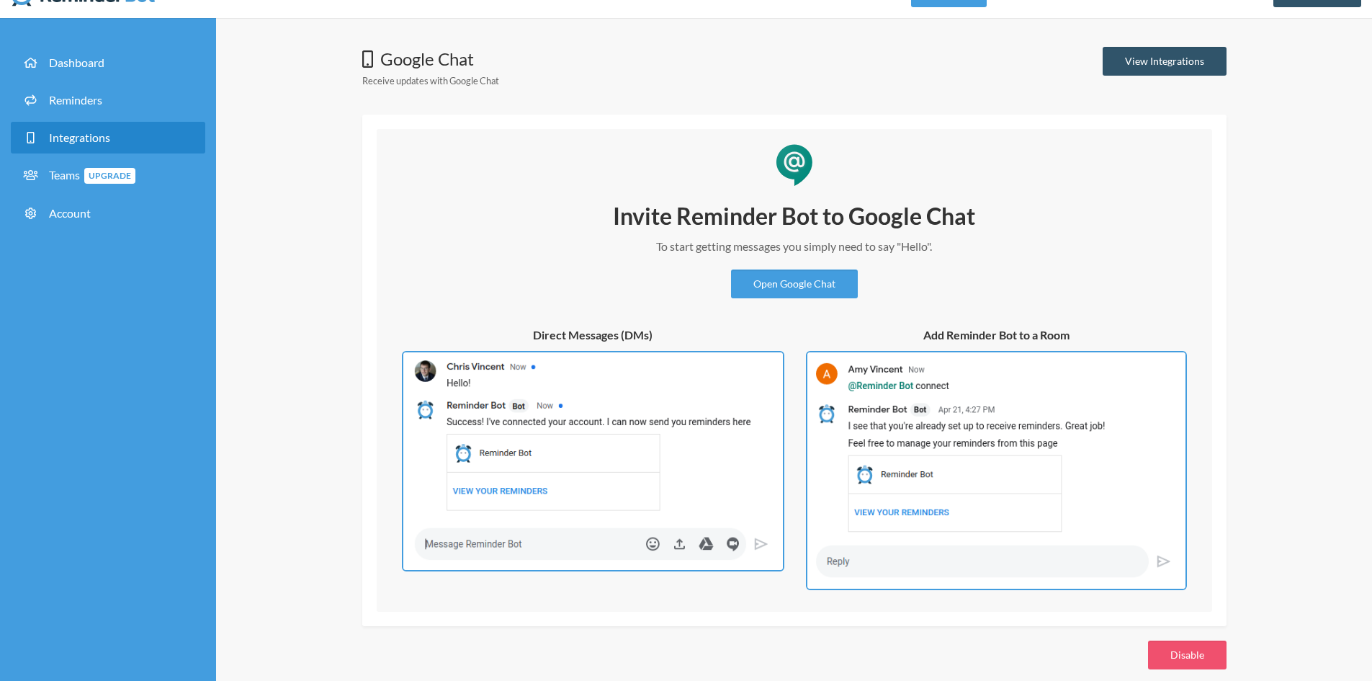
scroll to position [50, 0]
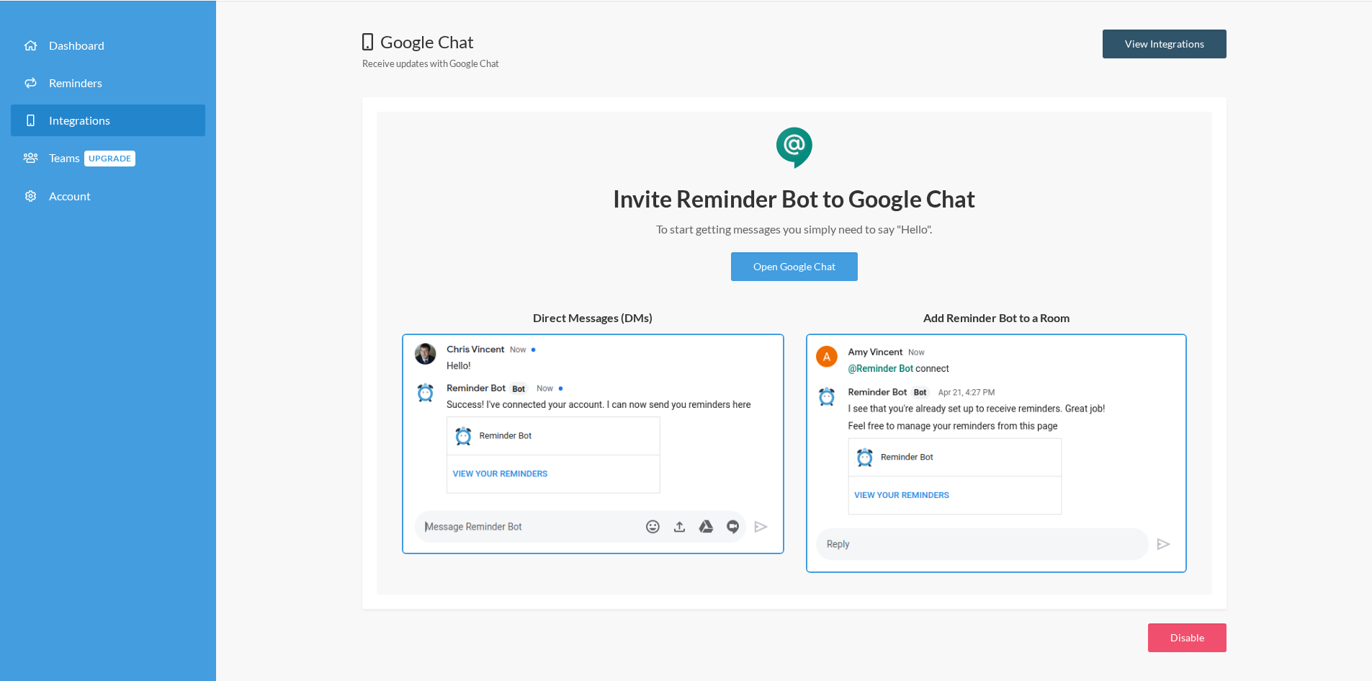
click at [438, 215] on div "Invite Reminder Bot to Google Chat To start getting messages you simply need to…" at bounding box center [794, 378] width 807 height 389
click at [112, 86] on link "Reminders" at bounding box center [108, 83] width 194 height 32
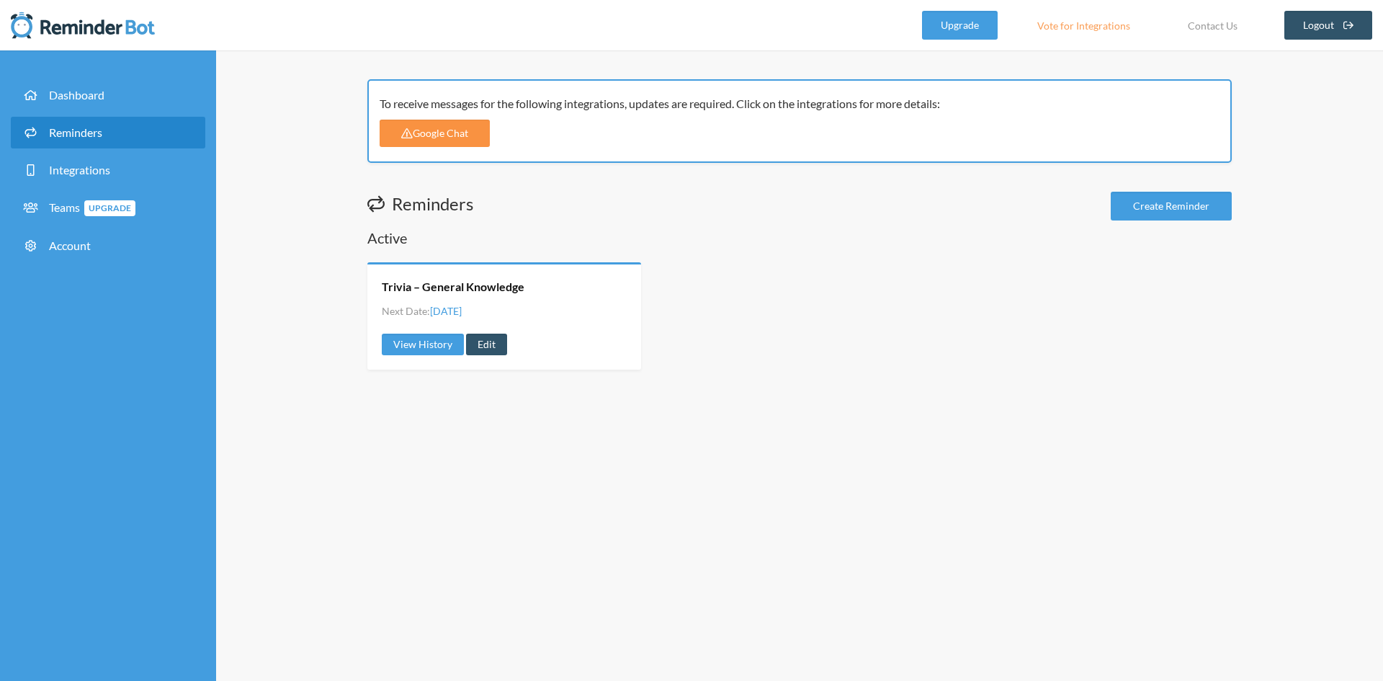
click at [458, 123] on link "Google Chat" at bounding box center [435, 133] width 110 height 27
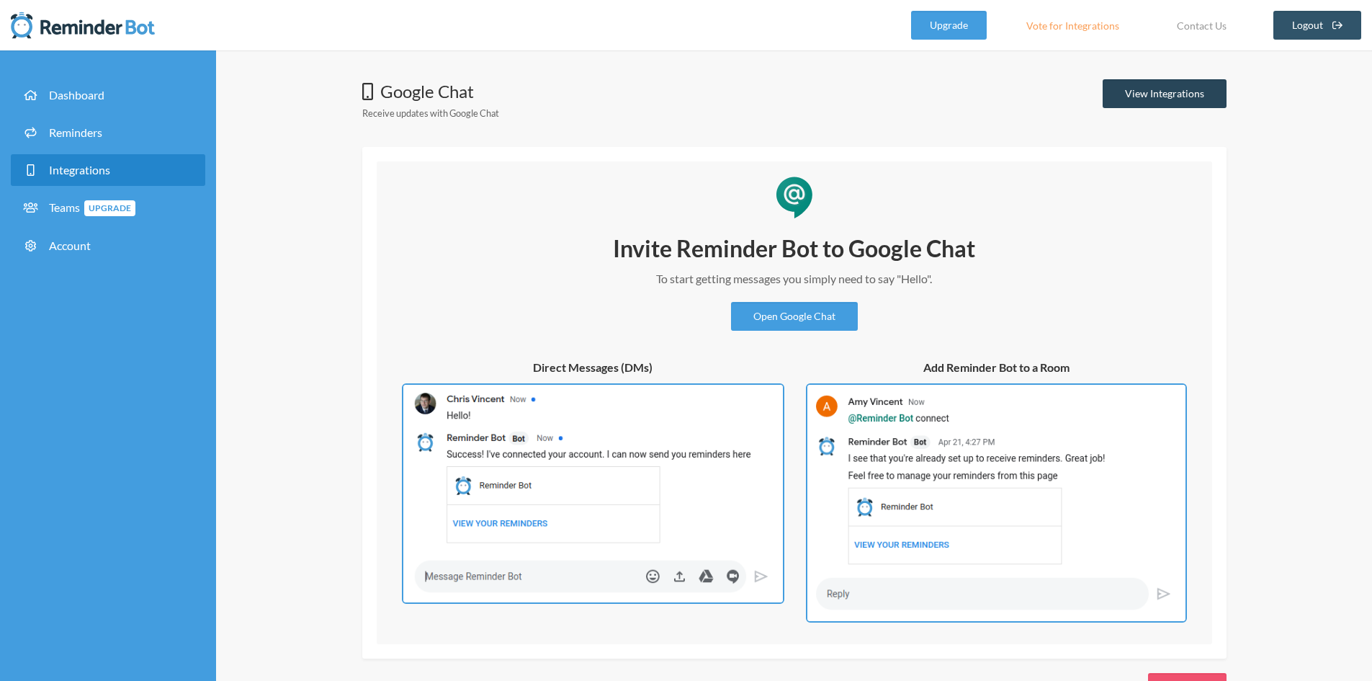
click at [1142, 88] on link "View Integrations" at bounding box center [1165, 93] width 124 height 29
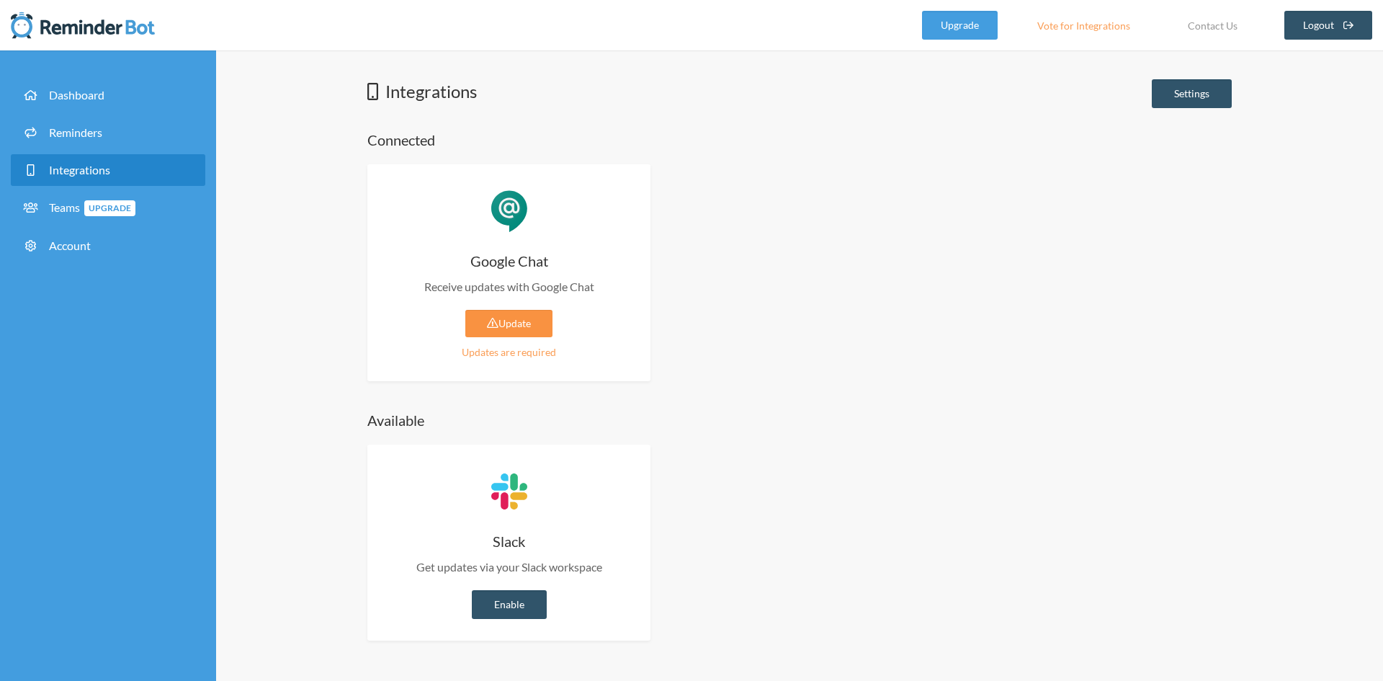
click at [521, 320] on link "Update" at bounding box center [508, 323] width 87 height 27
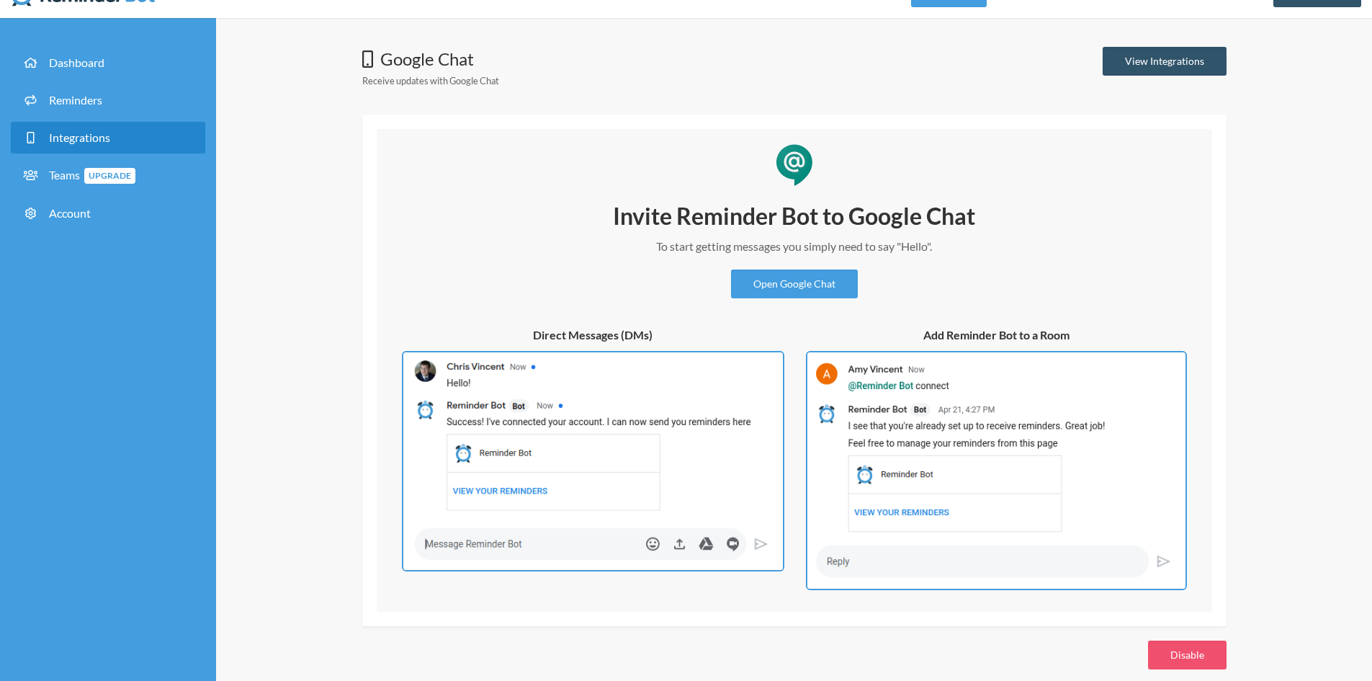
scroll to position [50, 0]
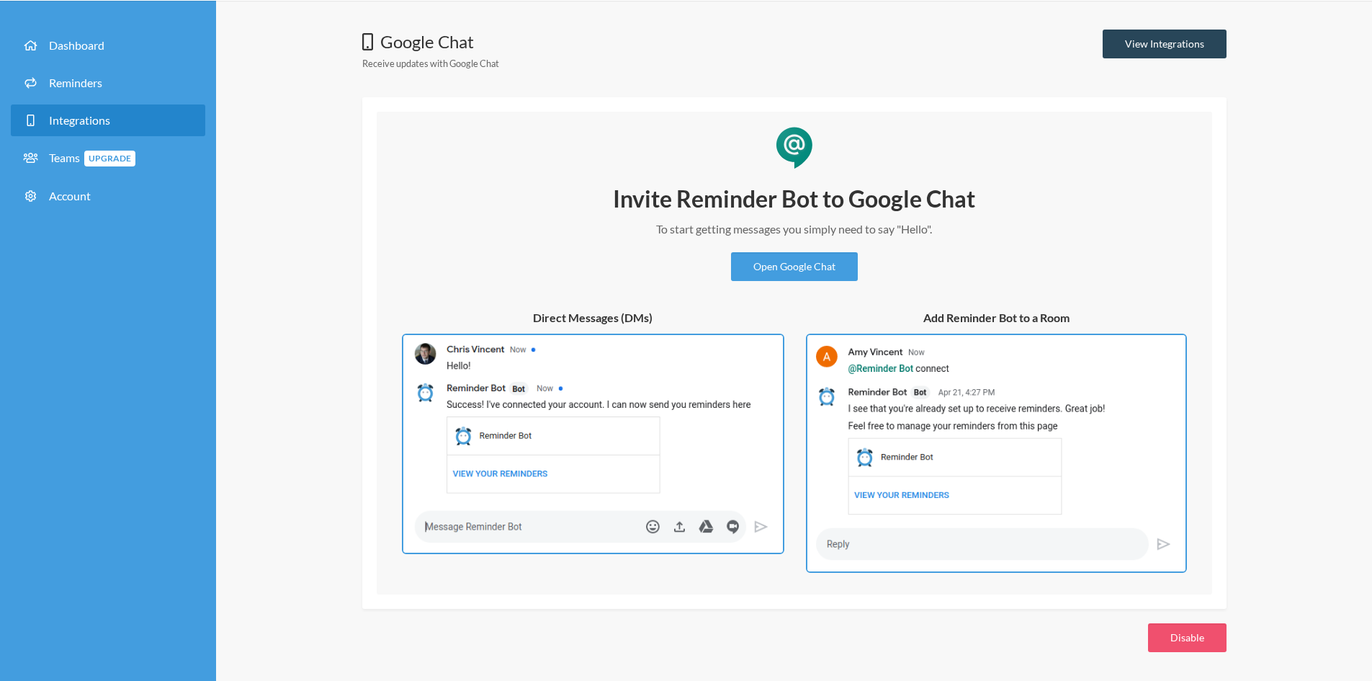
click at [1146, 55] on link "View Integrations" at bounding box center [1165, 44] width 124 height 29
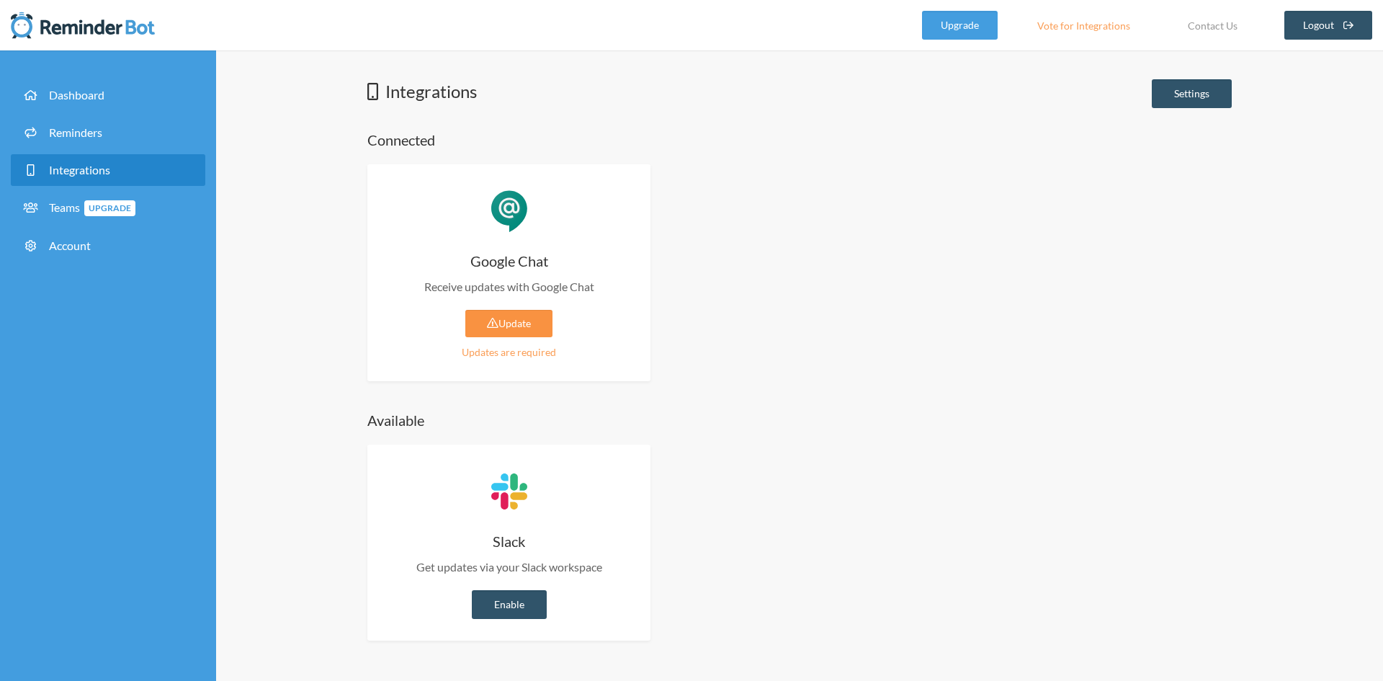
click at [500, 333] on link "Update" at bounding box center [508, 323] width 87 height 27
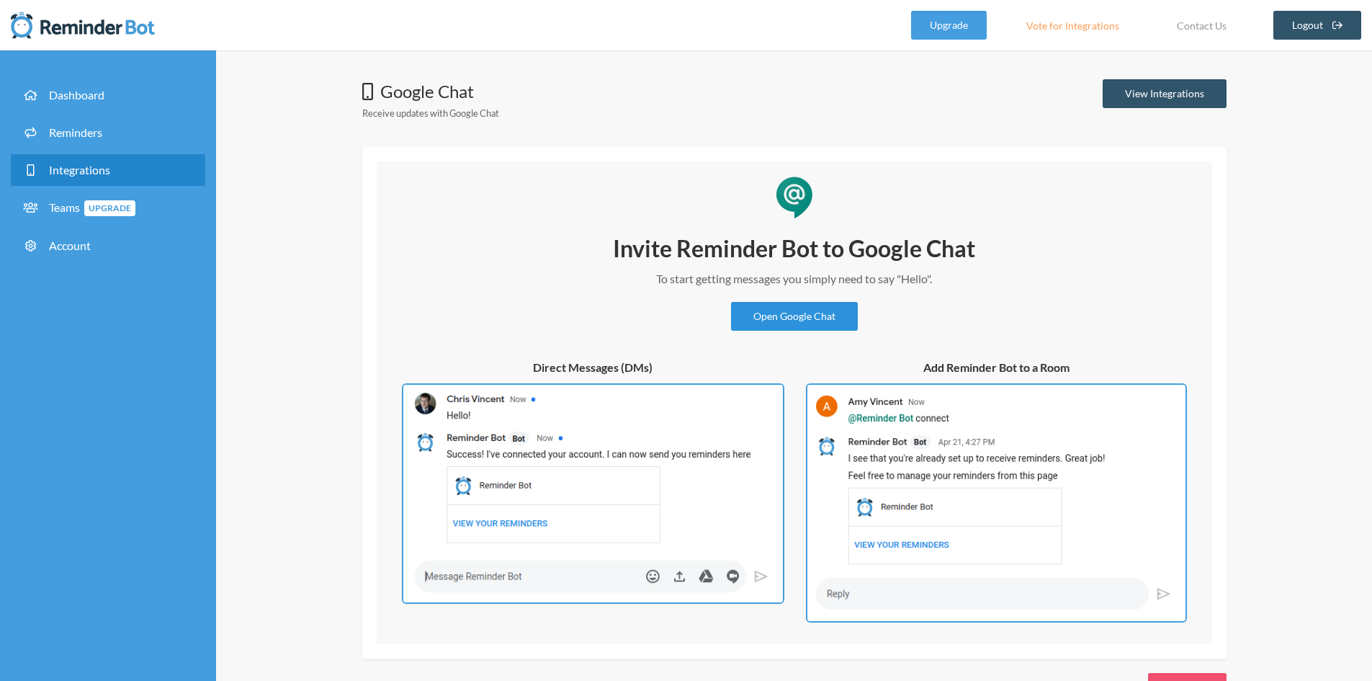
click at [826, 318] on link "Open Google Chat" at bounding box center [794, 316] width 127 height 29
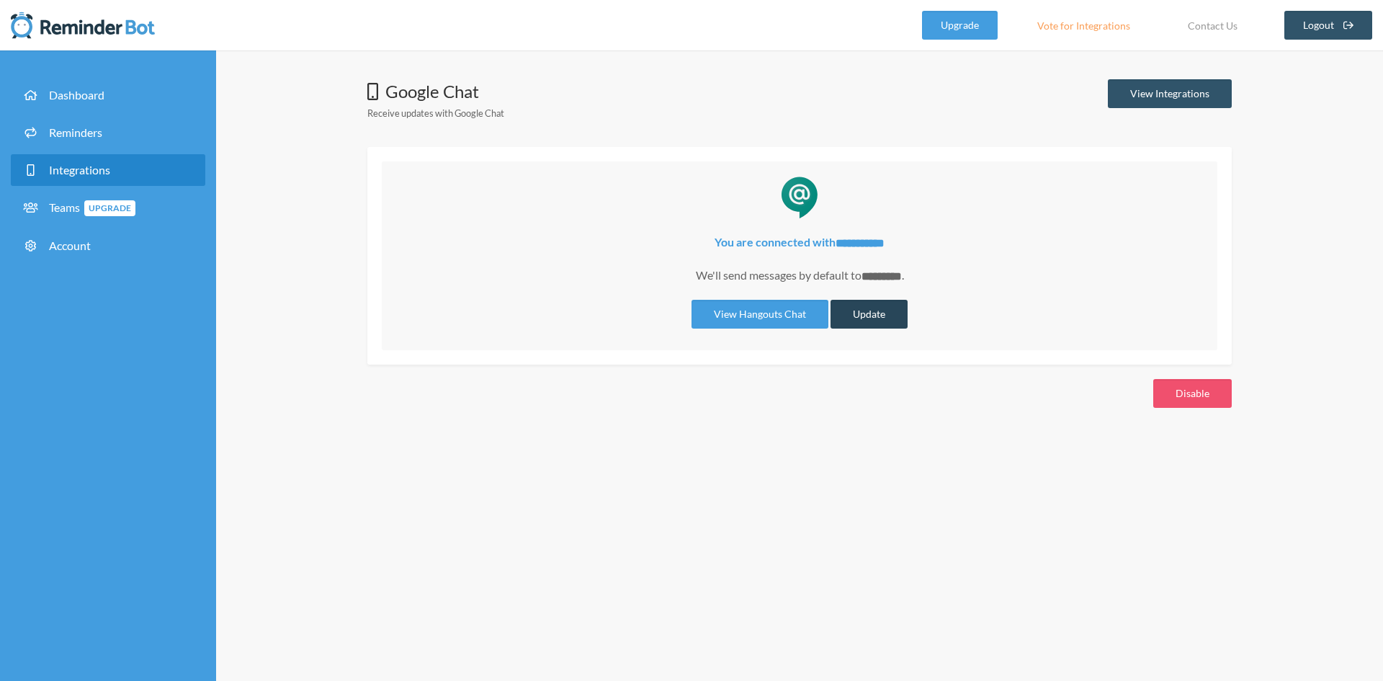
click at [873, 309] on button "Update" at bounding box center [869, 314] width 77 height 29
select select "**********"
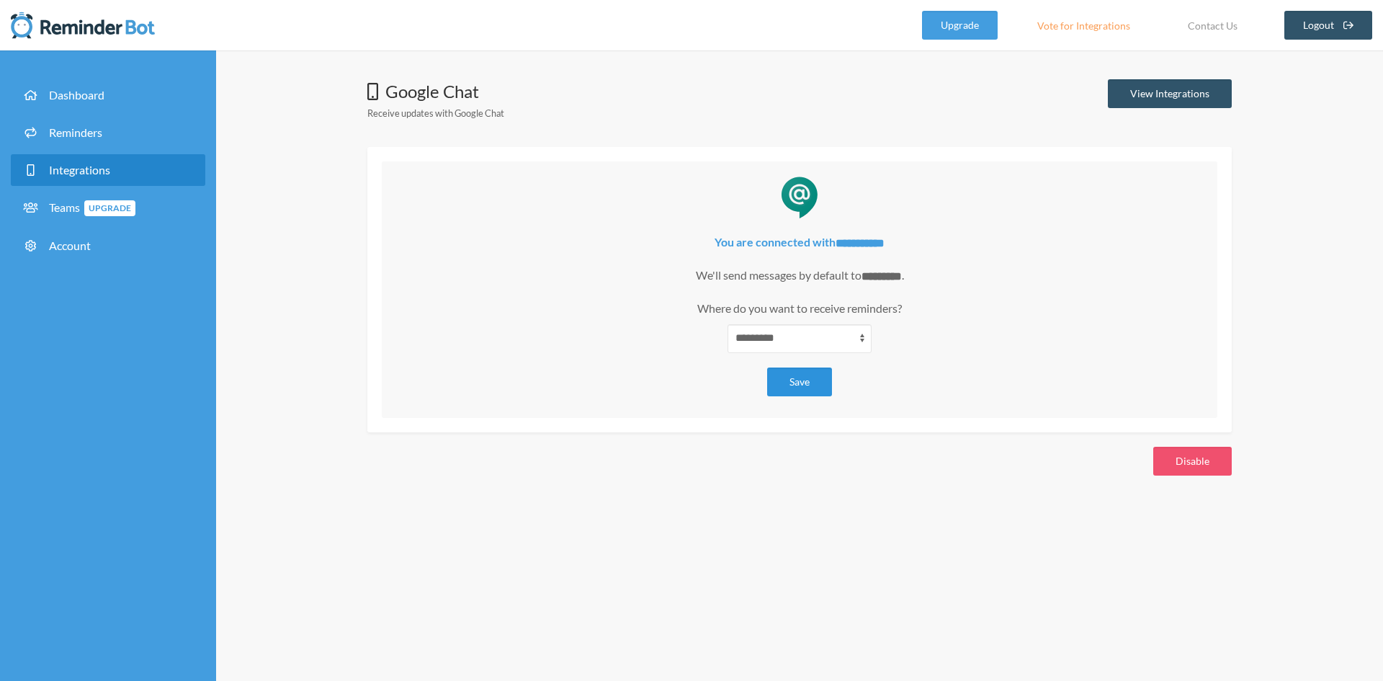
click at [802, 383] on button "Save" at bounding box center [799, 381] width 65 height 29
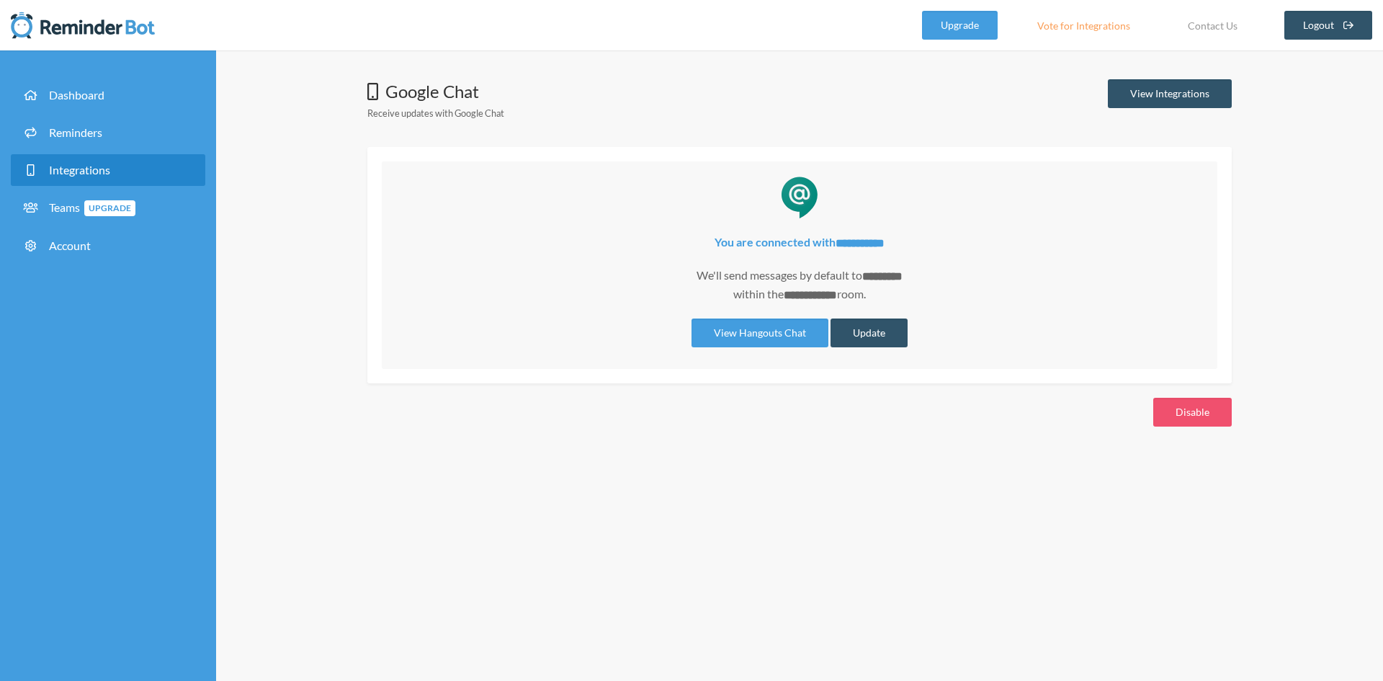
click at [540, 176] on div "**********" at bounding box center [799, 261] width 807 height 171
click at [109, 94] on link "Dashboard" at bounding box center [108, 95] width 194 height 32
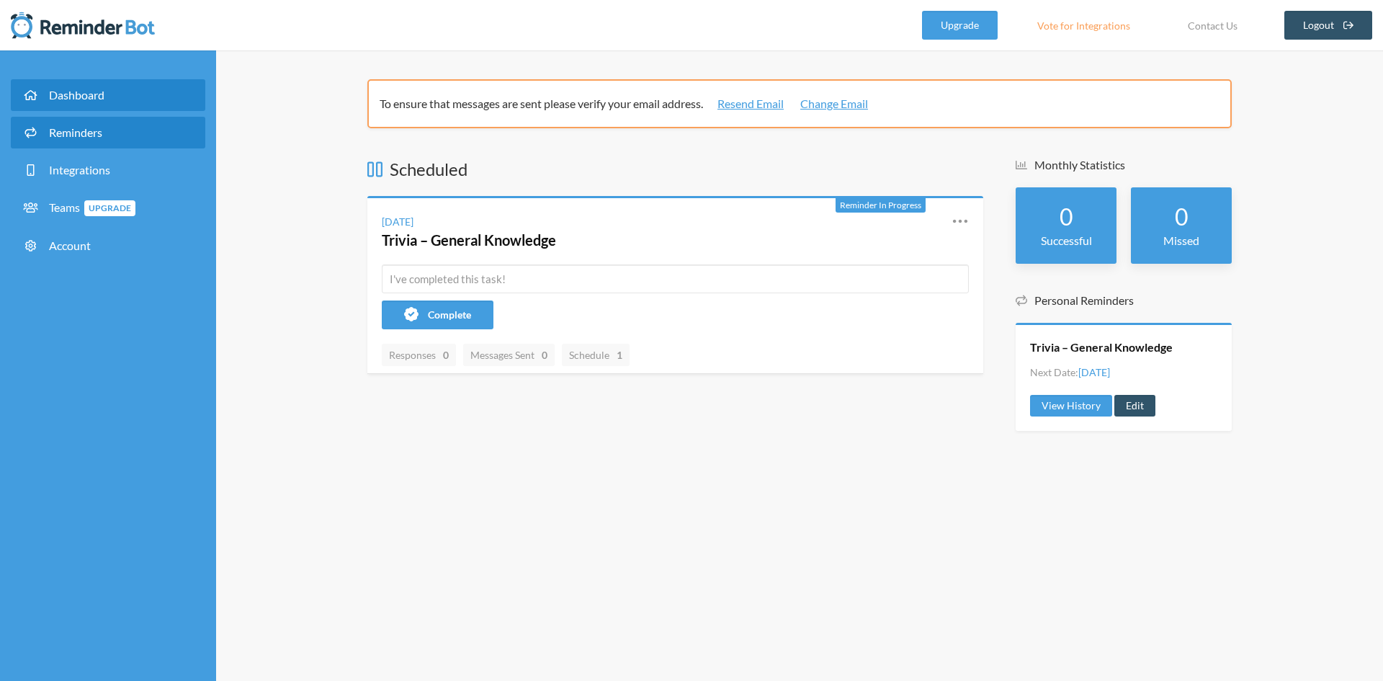
click at [115, 130] on link "Reminders" at bounding box center [108, 133] width 194 height 32
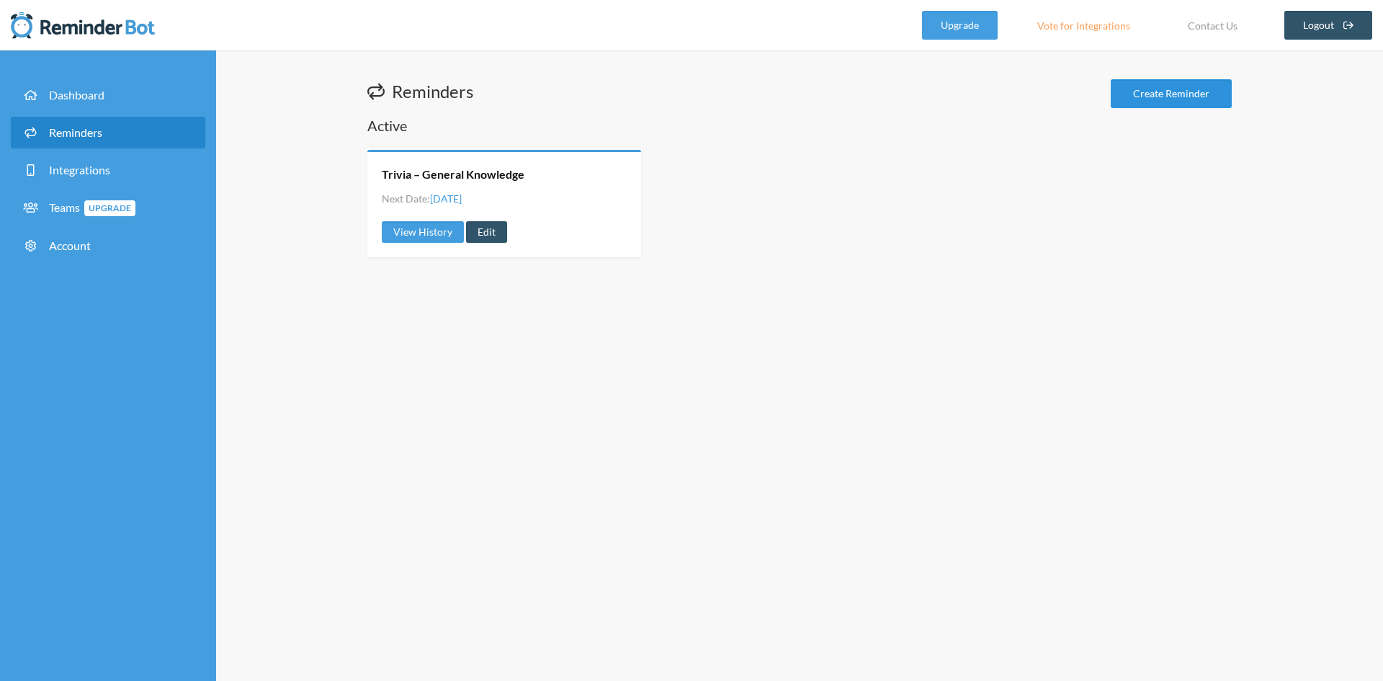
click at [1186, 86] on link "Create Reminder" at bounding box center [1171, 93] width 121 height 29
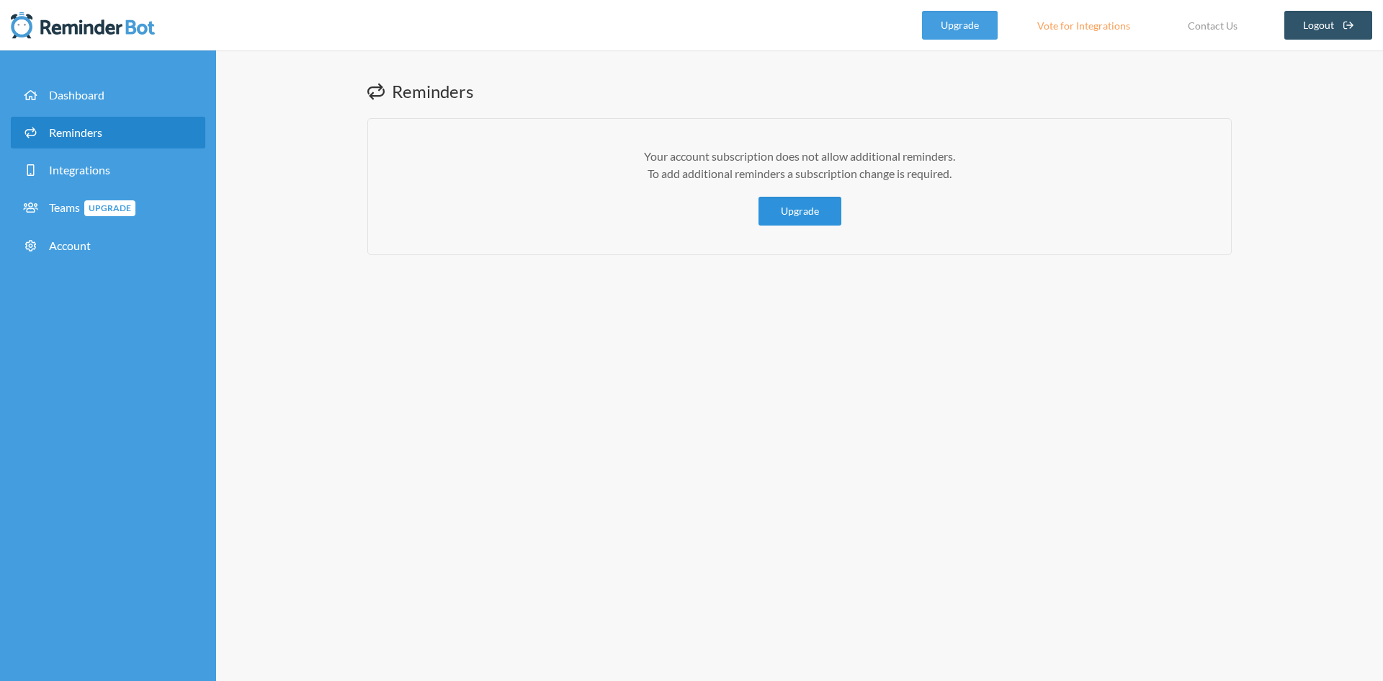
click at [784, 220] on link "Upgrade" at bounding box center [800, 211] width 83 height 29
